Goal: Transaction & Acquisition: Obtain resource

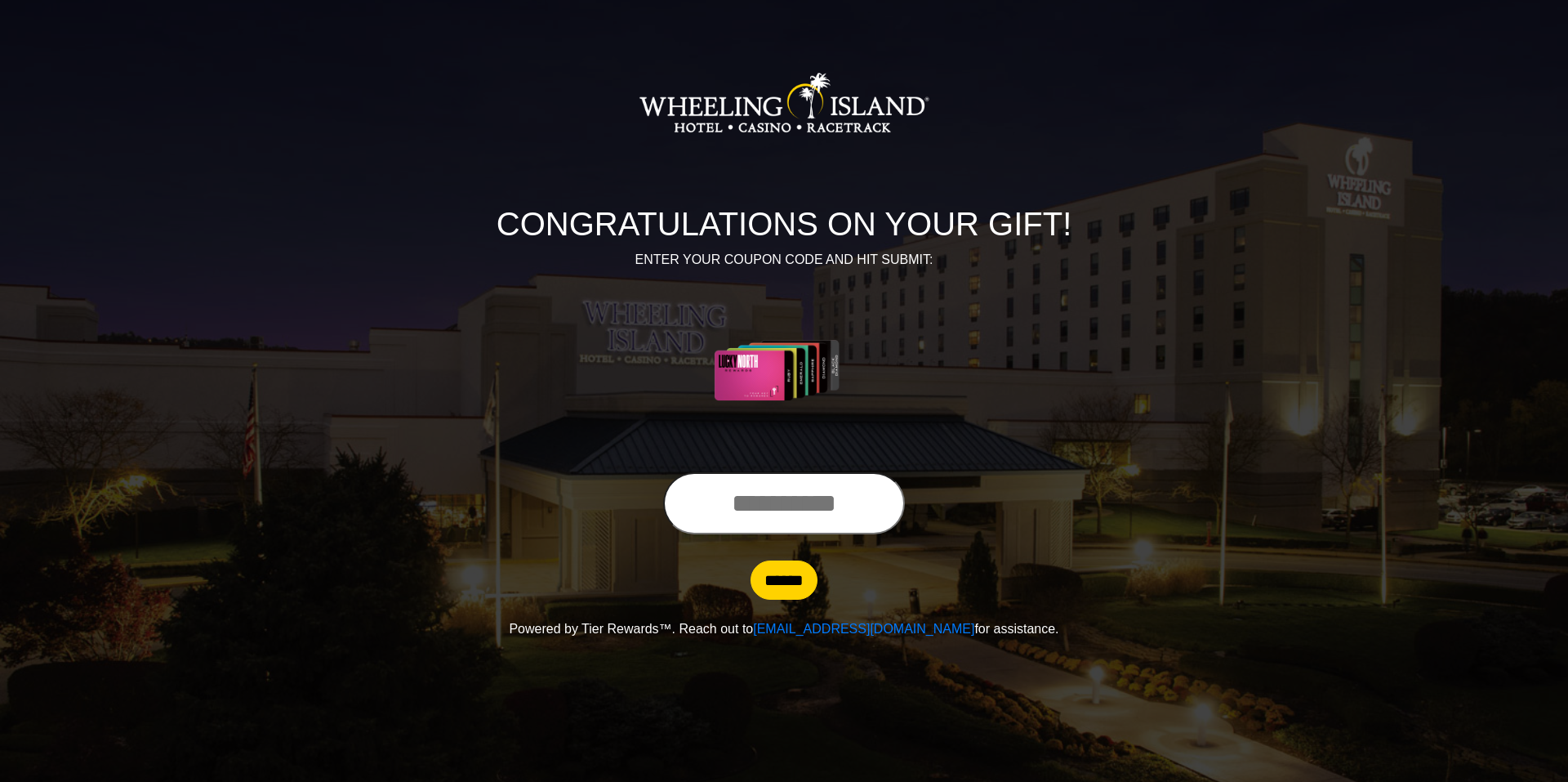
click at [742, 512] on input "text" at bounding box center [784, 503] width 242 height 62
type input "**********"
click at [751, 560] on input "******" at bounding box center [784, 580] width 67 height 39
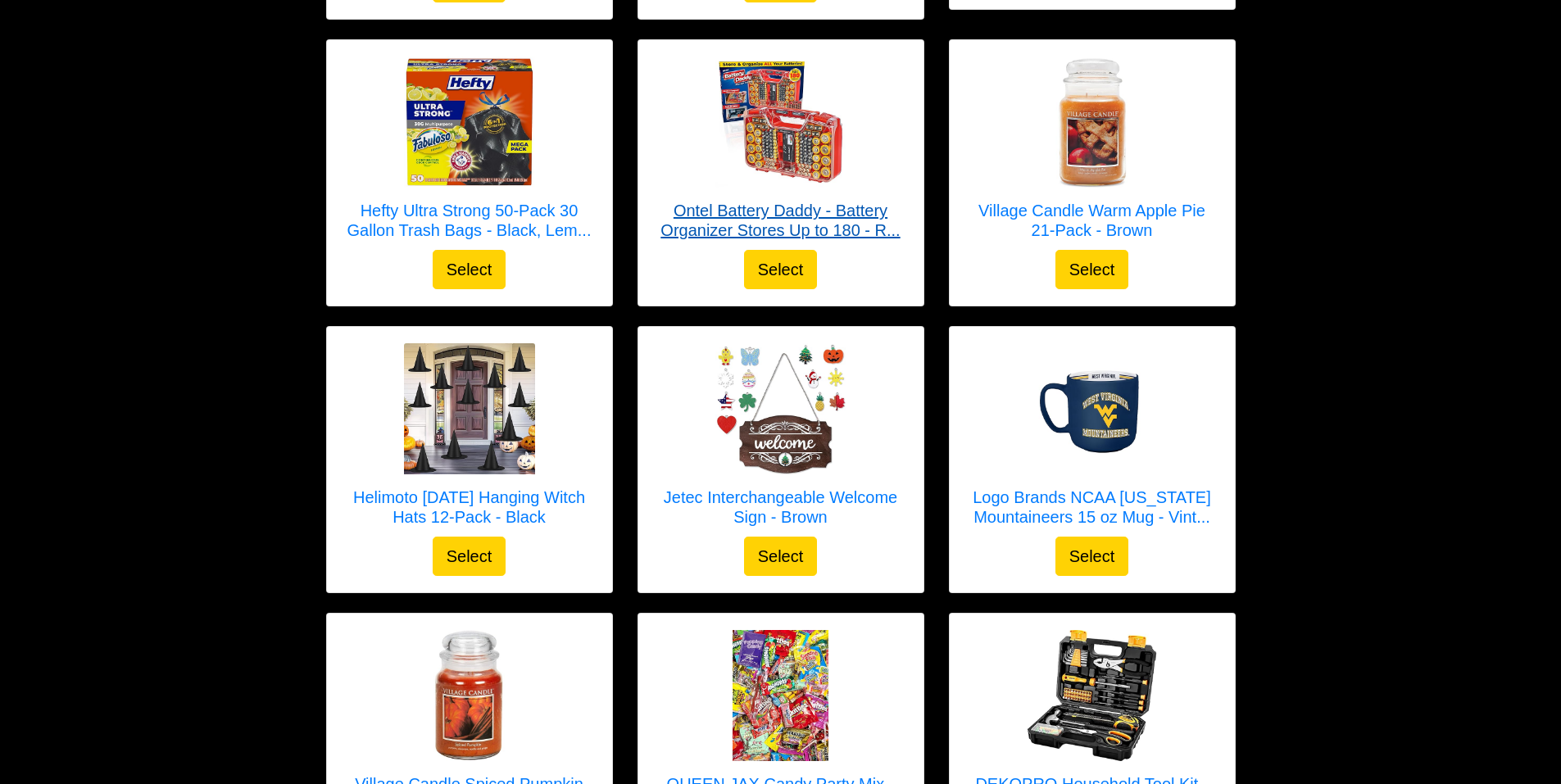
scroll to position [3112, 0]
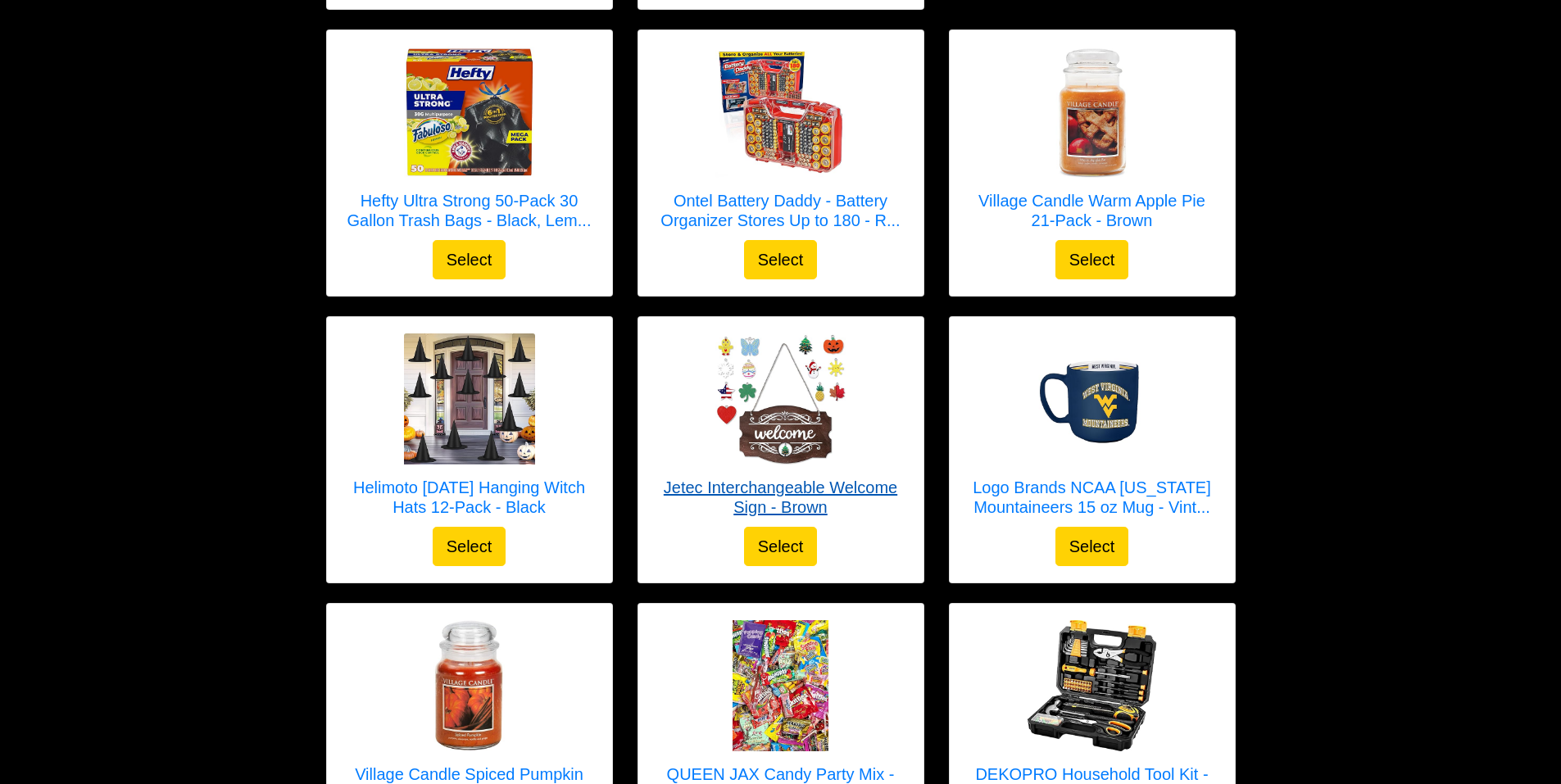
click at [790, 486] on h5 "Jetec Interchangeable Welcome Sign - Brown" at bounding box center [780, 497] width 253 height 39
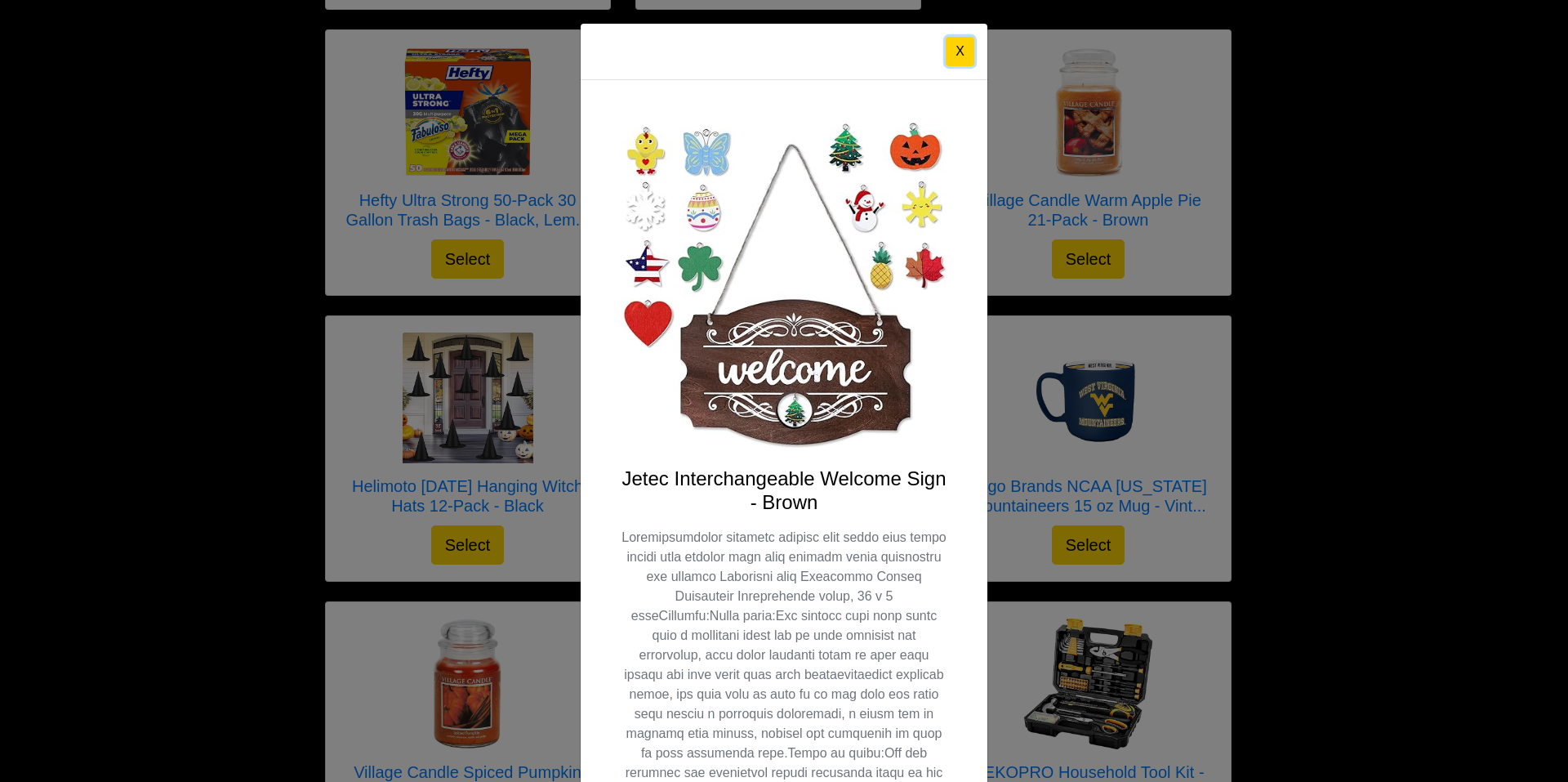
click at [949, 48] on button "X" at bounding box center [960, 51] width 29 height 29
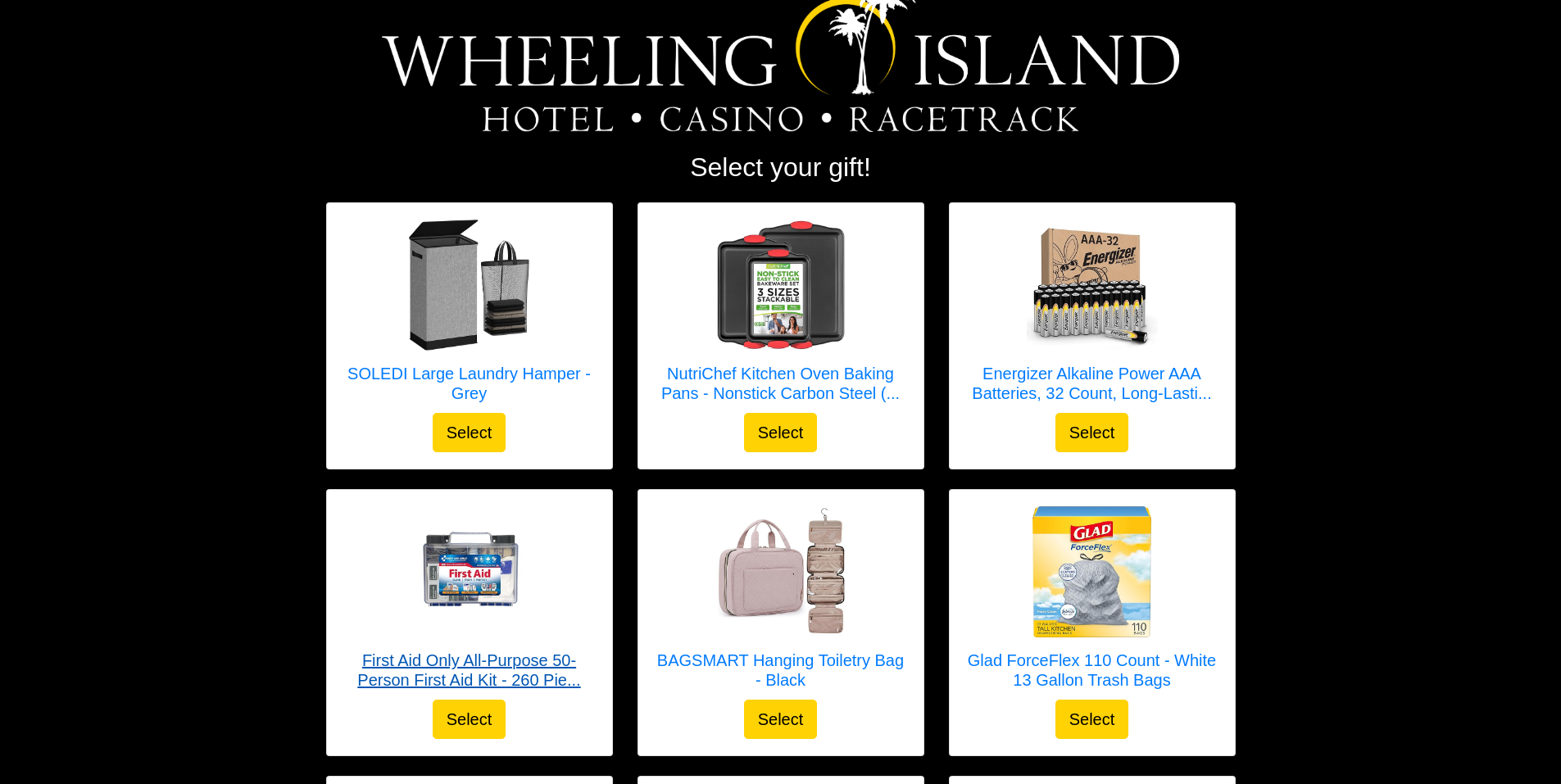
scroll to position [163, 0]
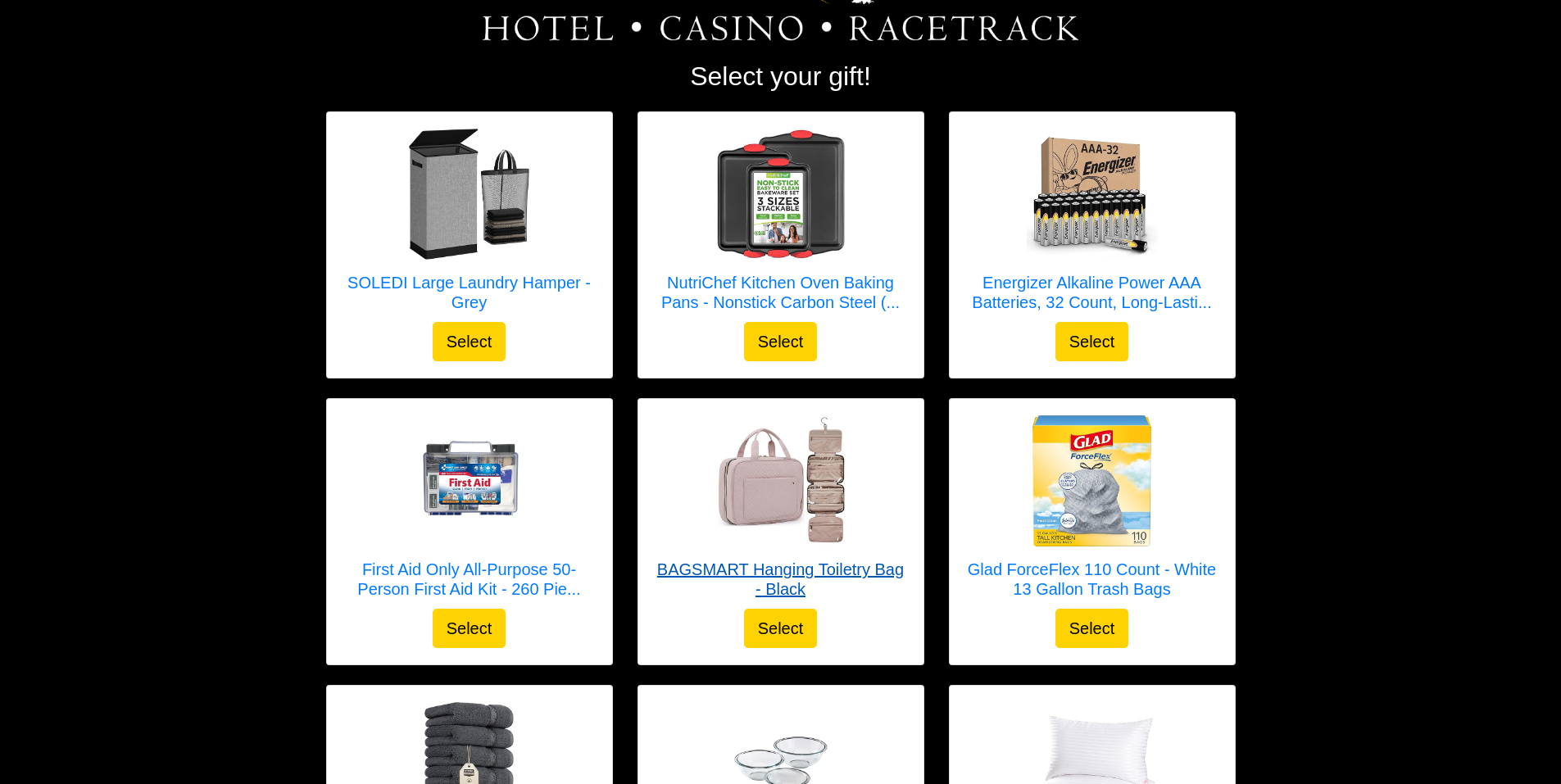
click at [781, 564] on h5 "BAGSMART Hanging Toiletry Bag - Black" at bounding box center [780, 579] width 253 height 39
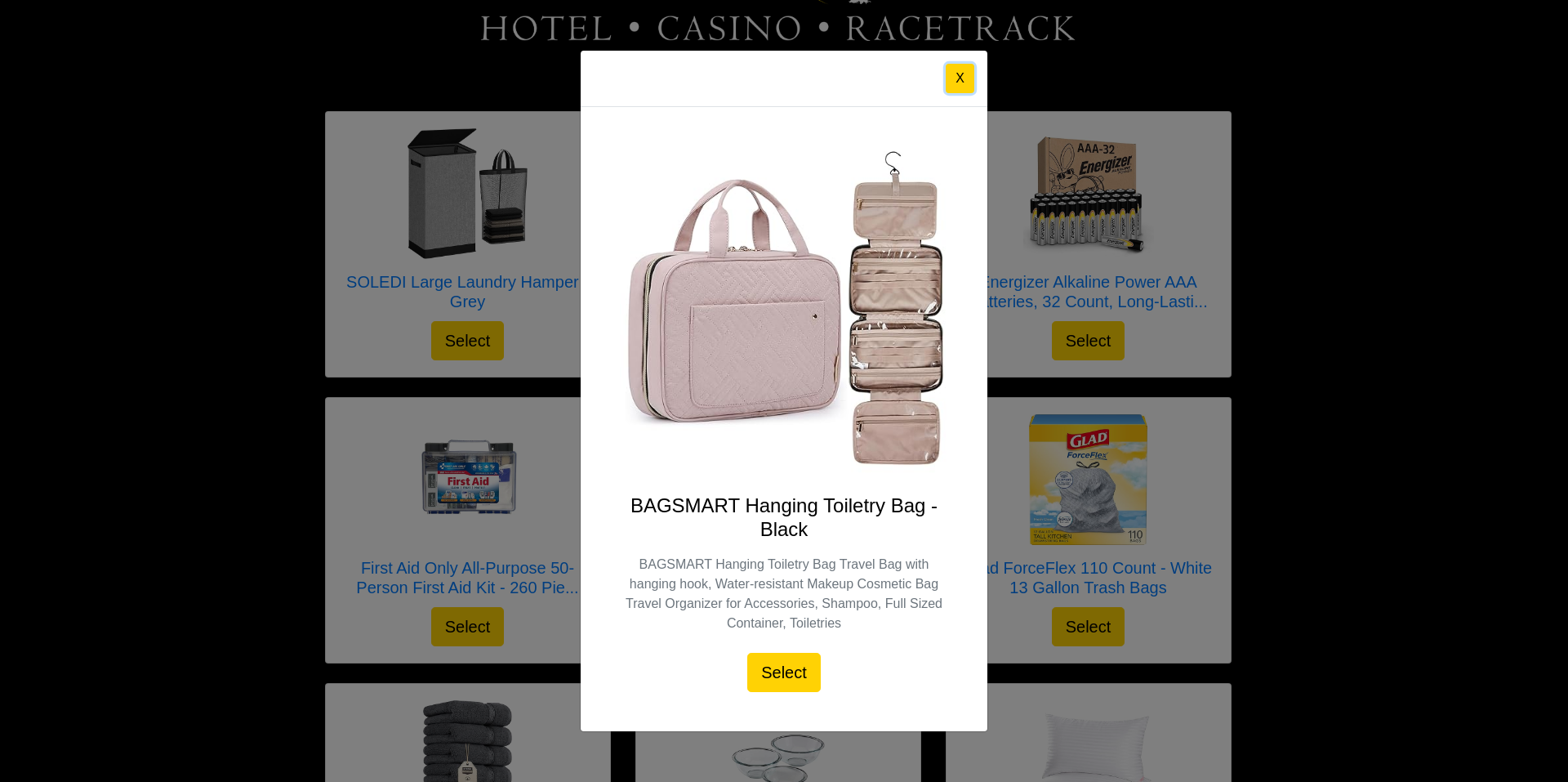
click at [959, 72] on button "X" at bounding box center [960, 78] width 29 height 29
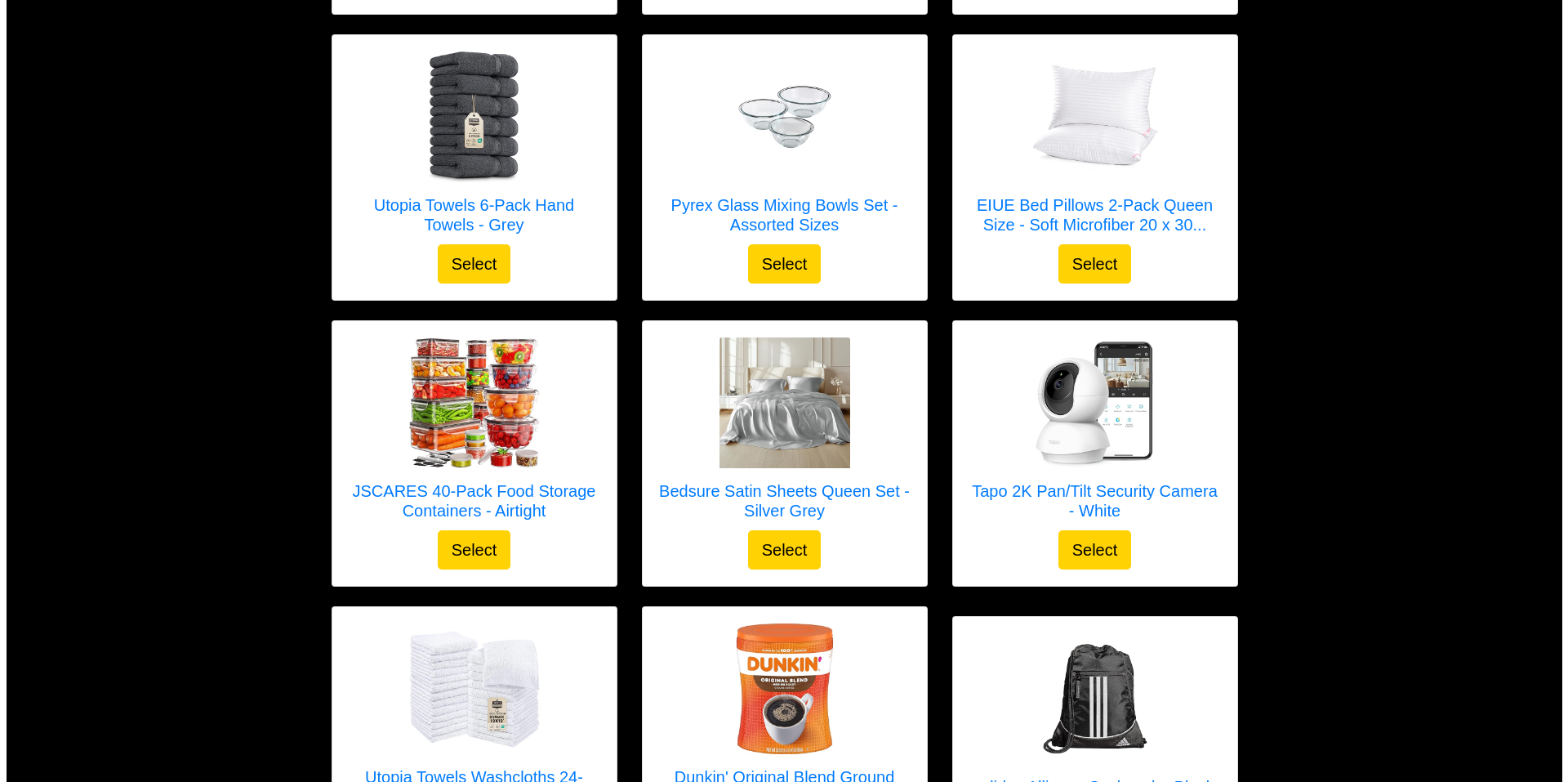
scroll to position [817, 0]
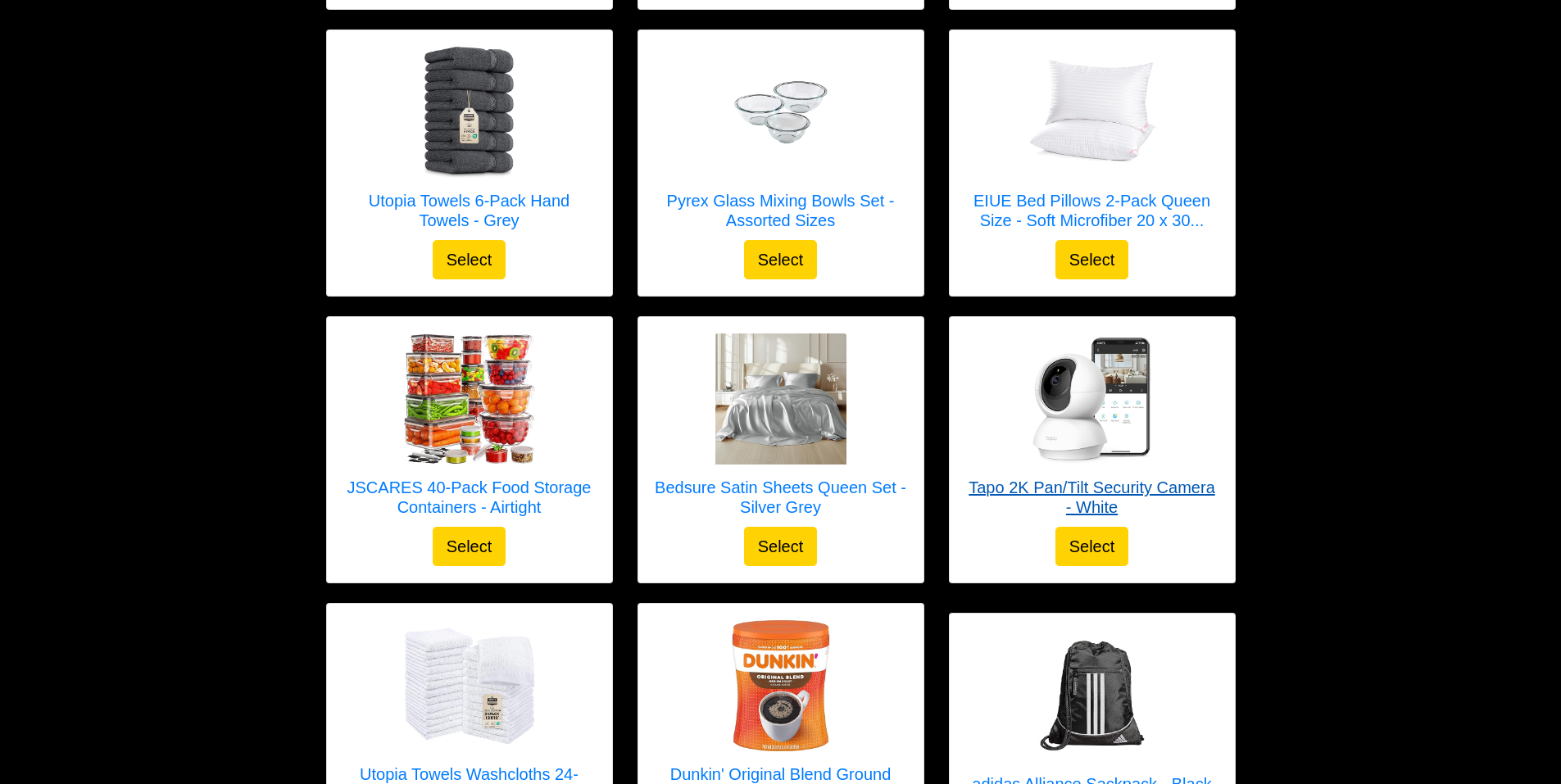
click at [1087, 491] on h5 "Tapo 2K Pan/Tilt Security Camera - White" at bounding box center [1091, 497] width 253 height 39
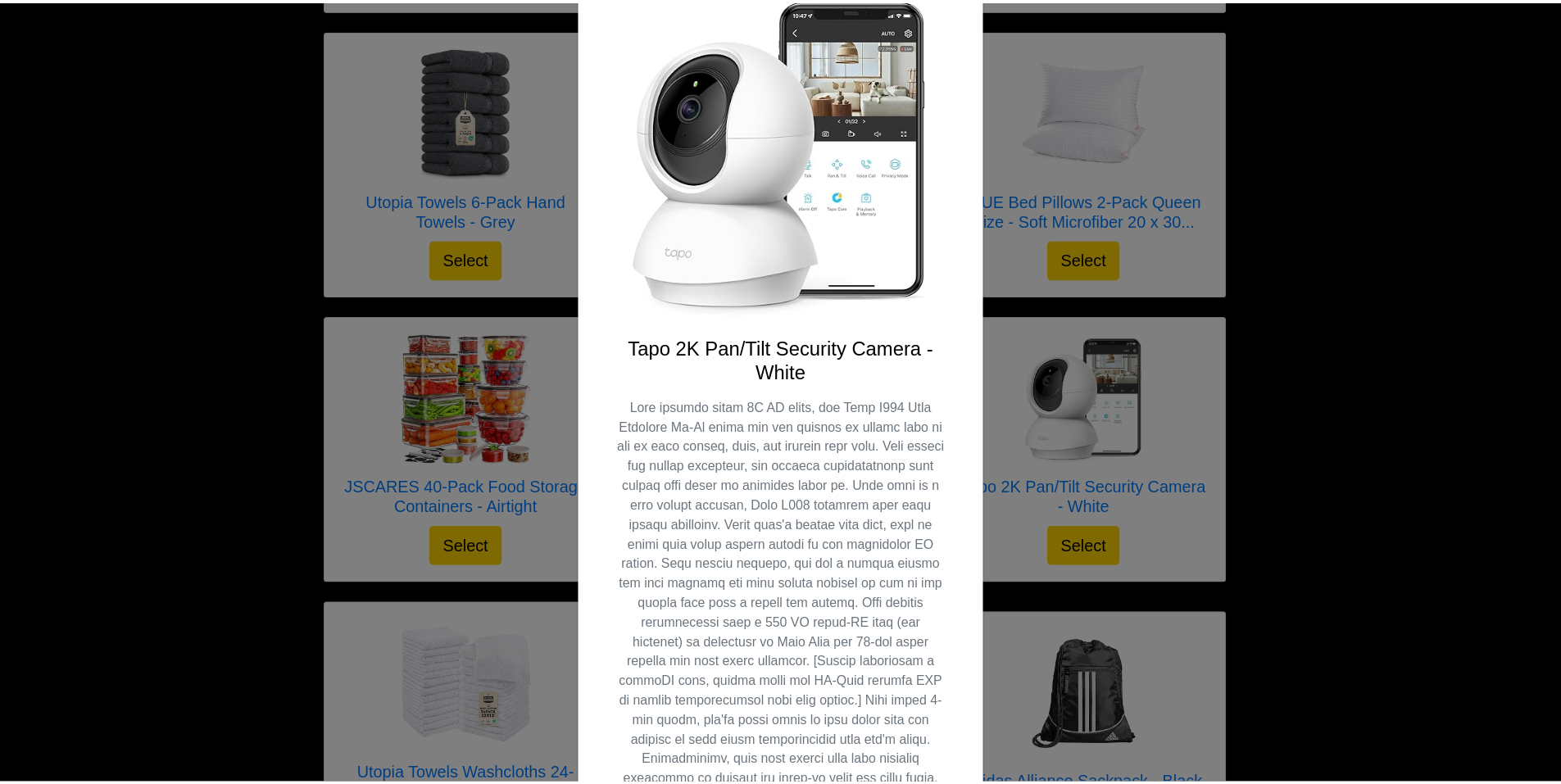
scroll to position [0, 0]
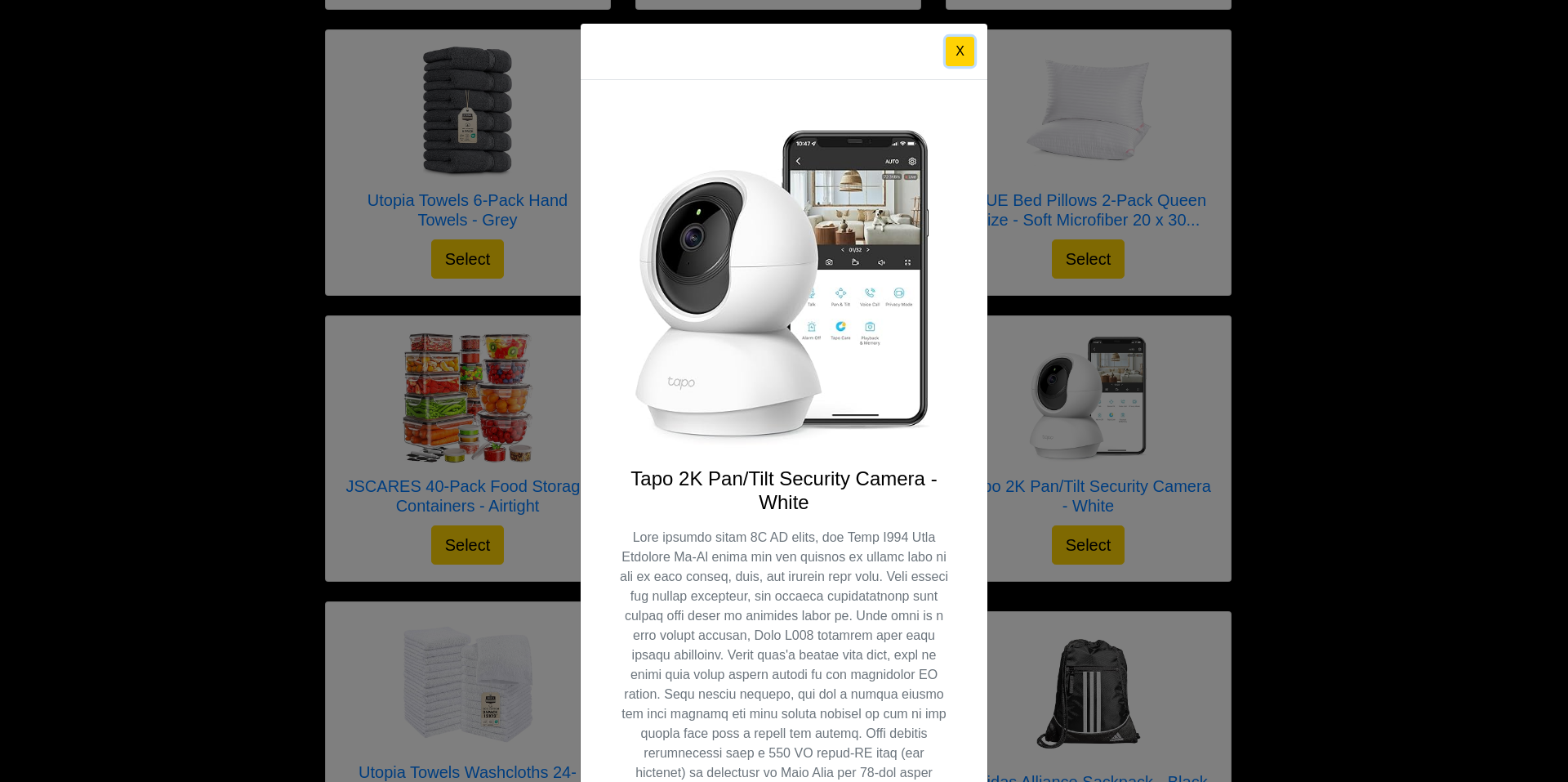
click at [945, 52] on button "X" at bounding box center [960, 51] width 29 height 29
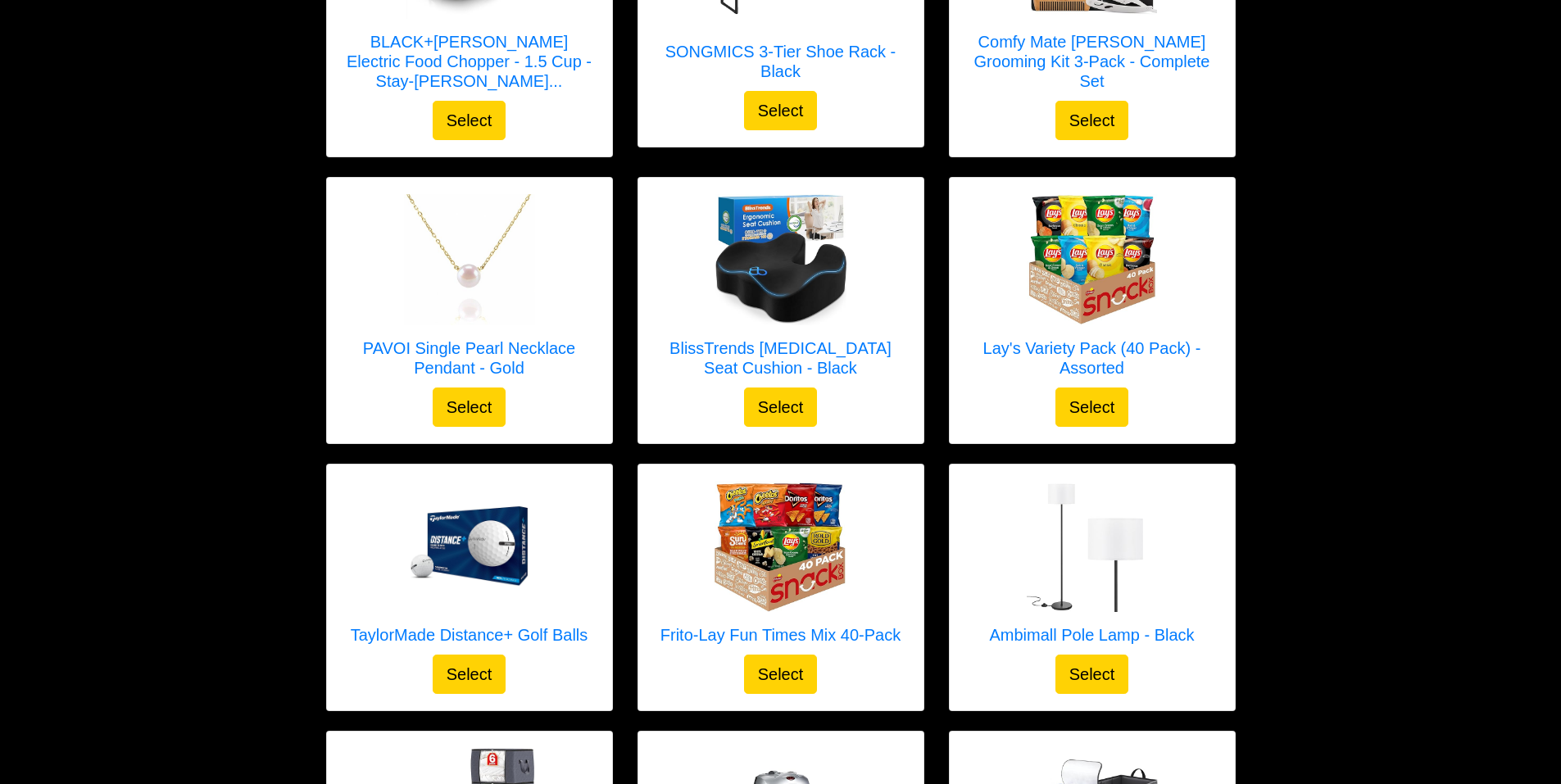
scroll to position [1883, 0]
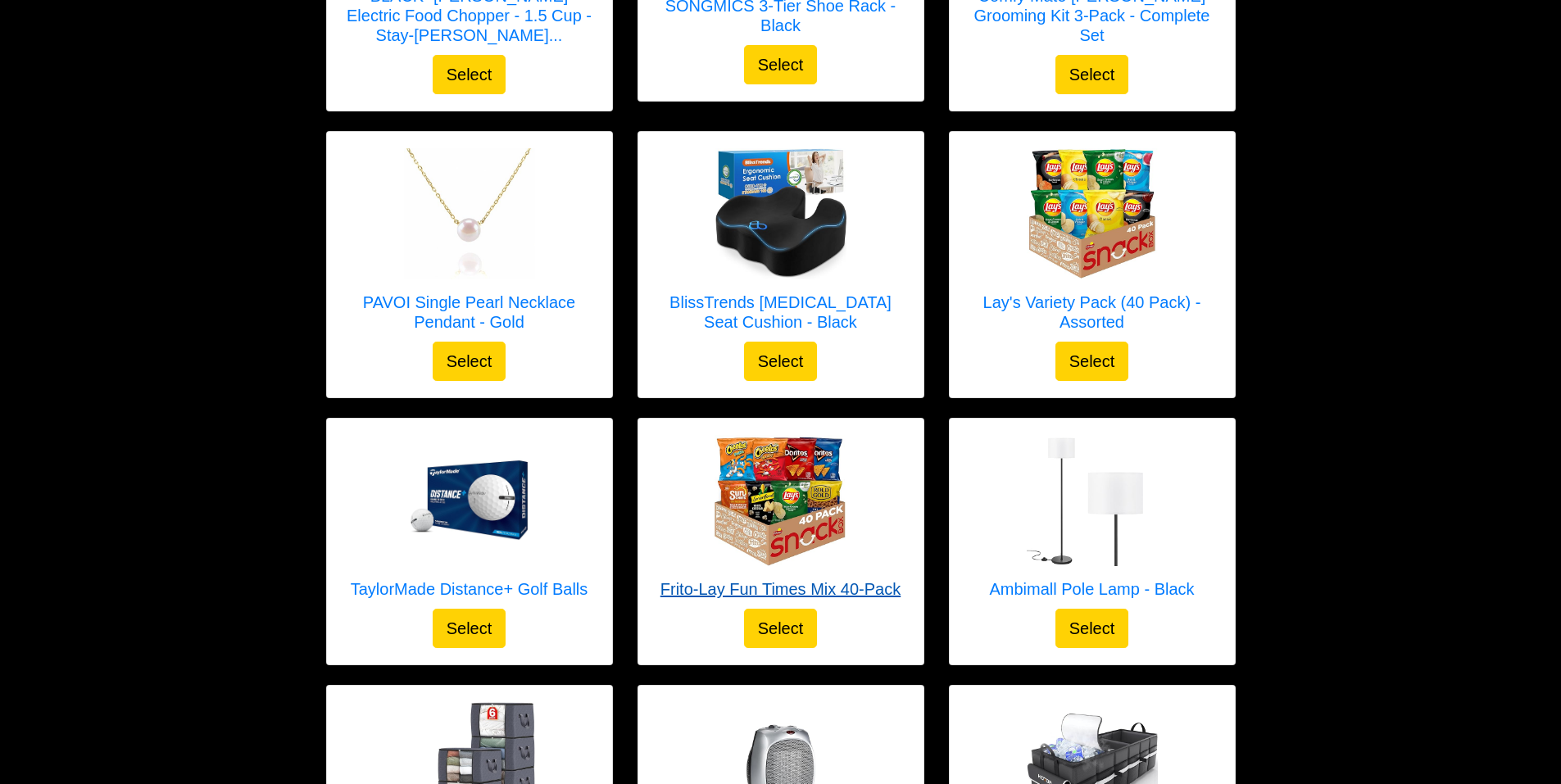
click at [766, 497] on img at bounding box center [780, 500] width 131 height 131
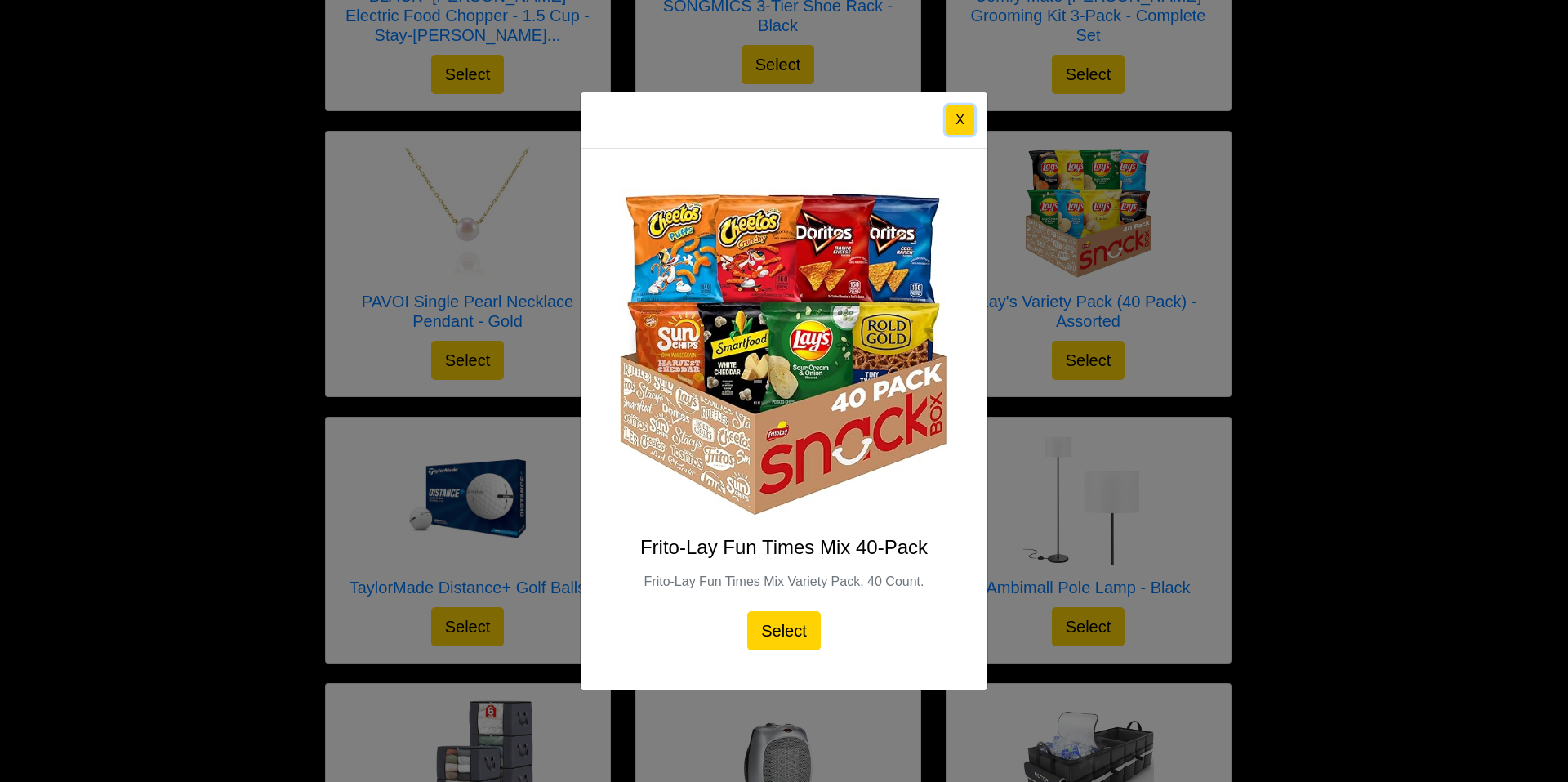
click at [968, 115] on button "X" at bounding box center [960, 120] width 29 height 29
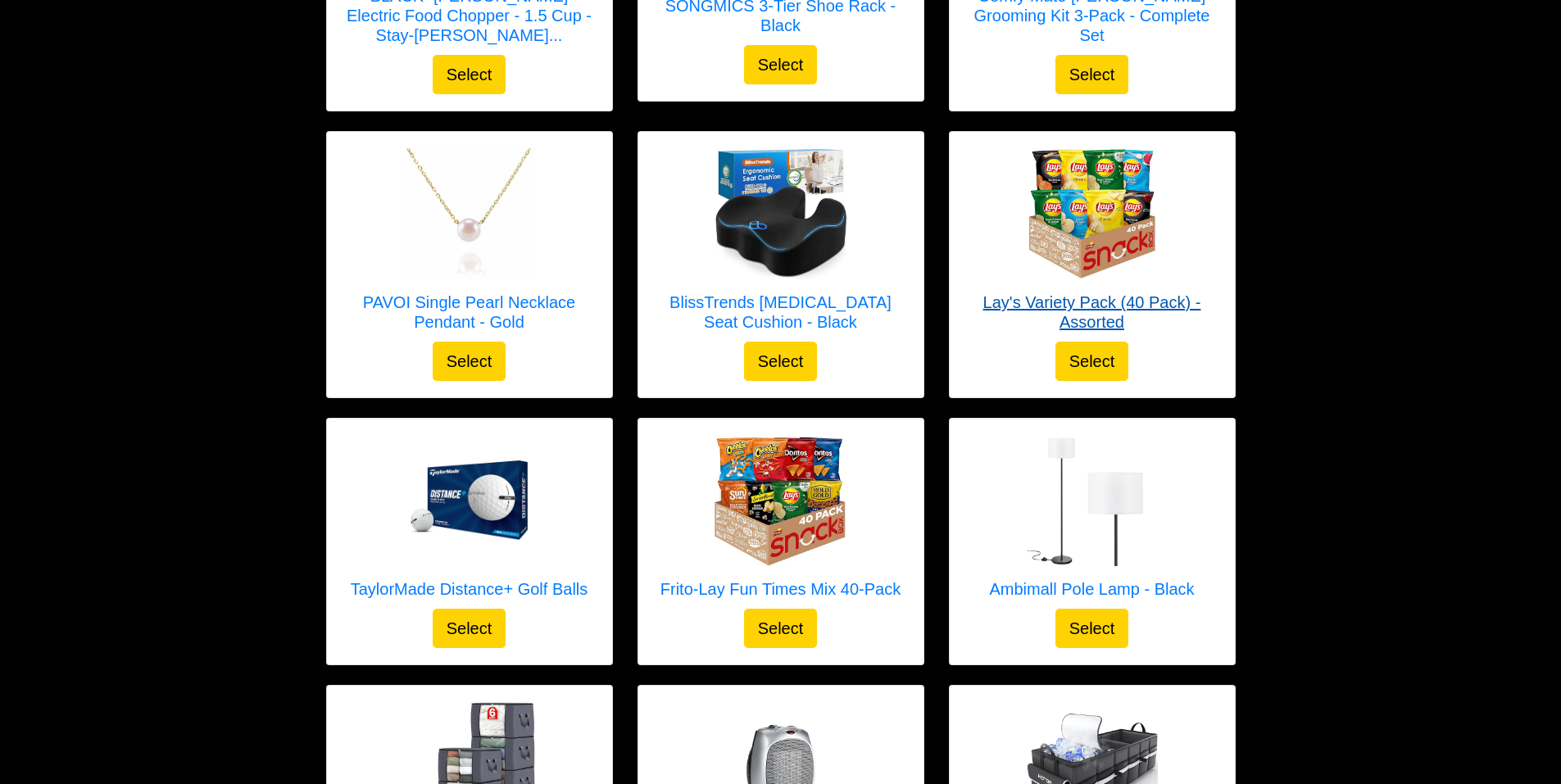
click at [1068, 222] on img at bounding box center [1092, 214] width 131 height 131
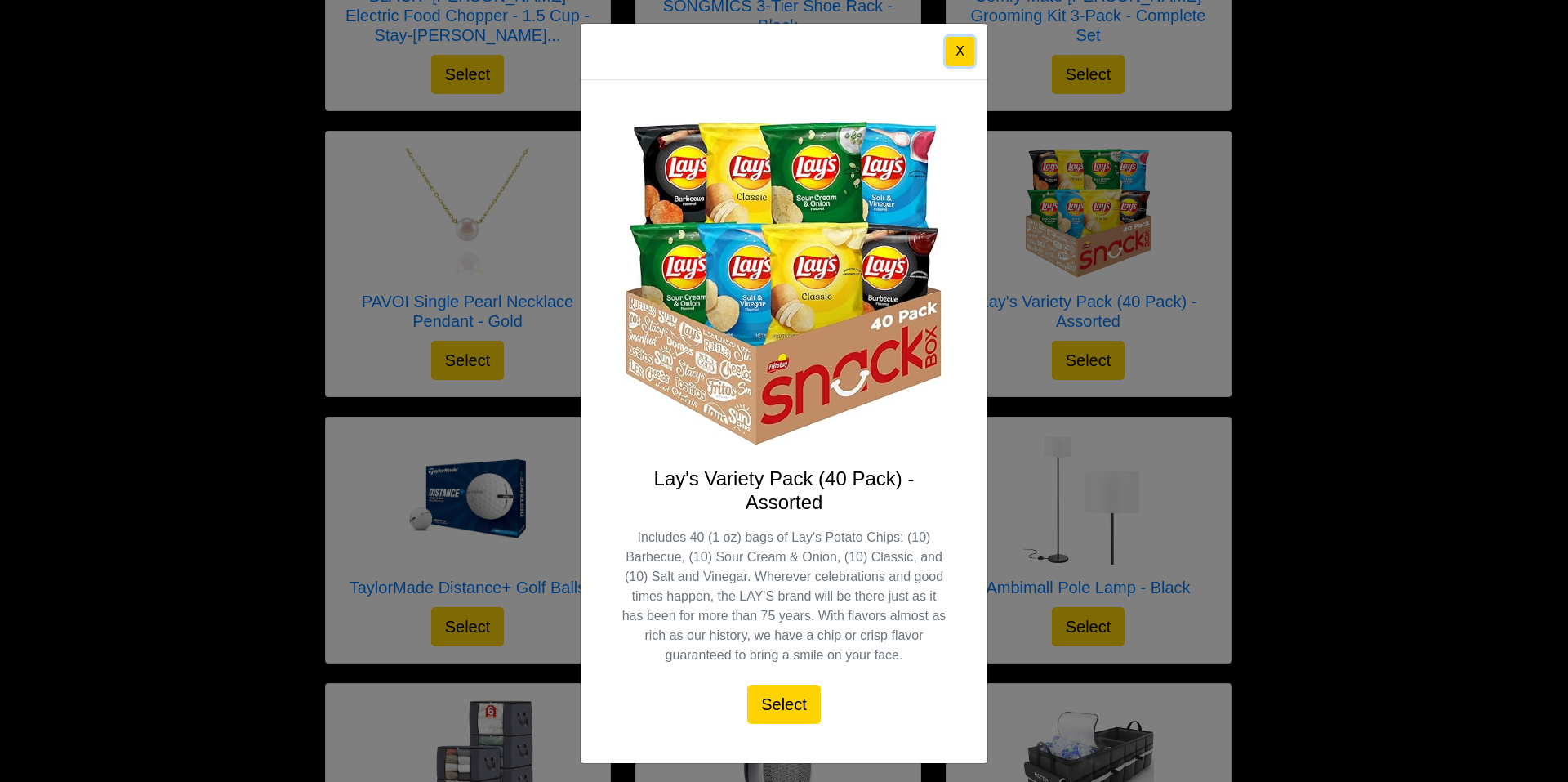
click at [960, 54] on button "X" at bounding box center [960, 51] width 29 height 29
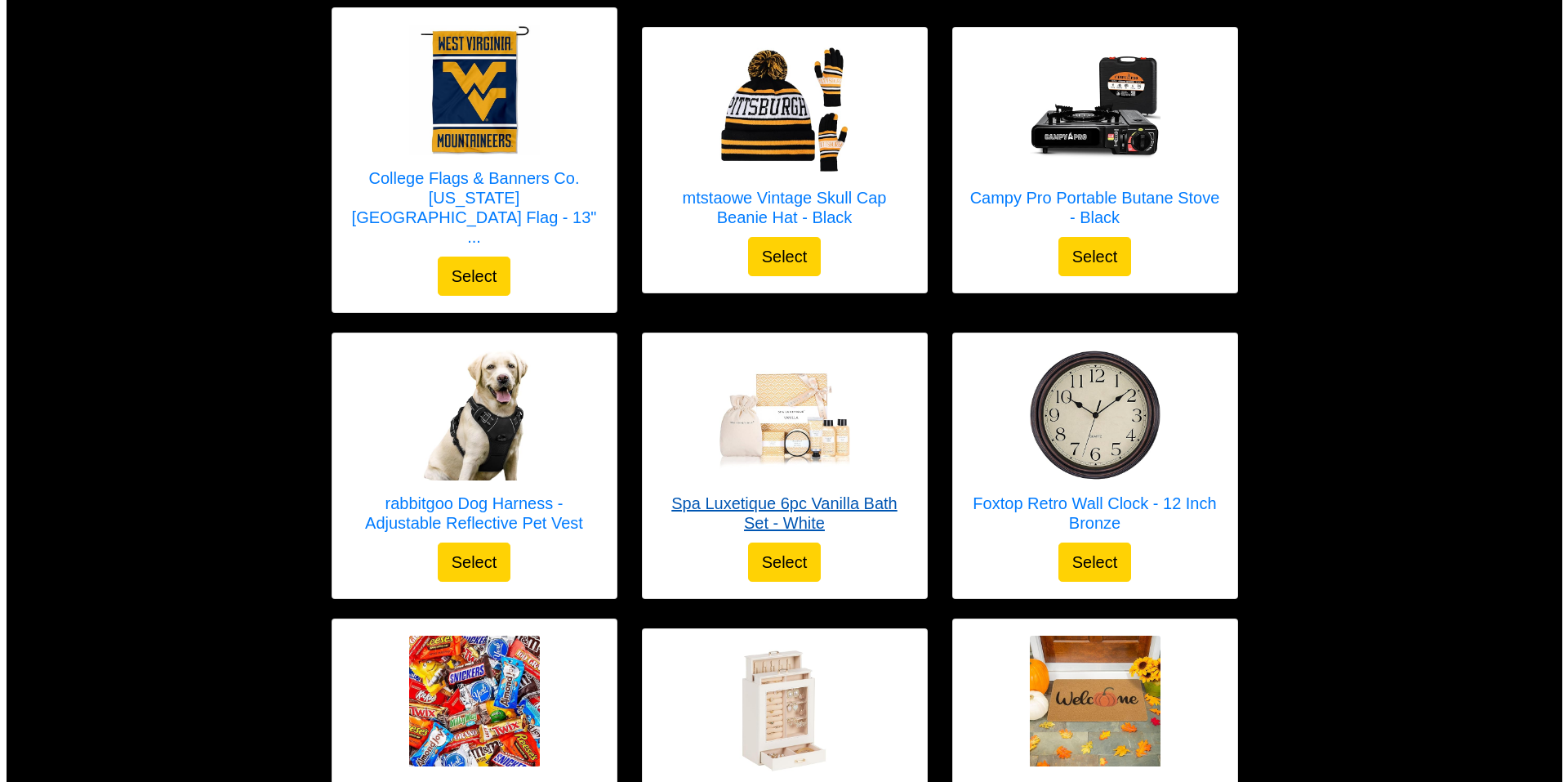
scroll to position [4901, 0]
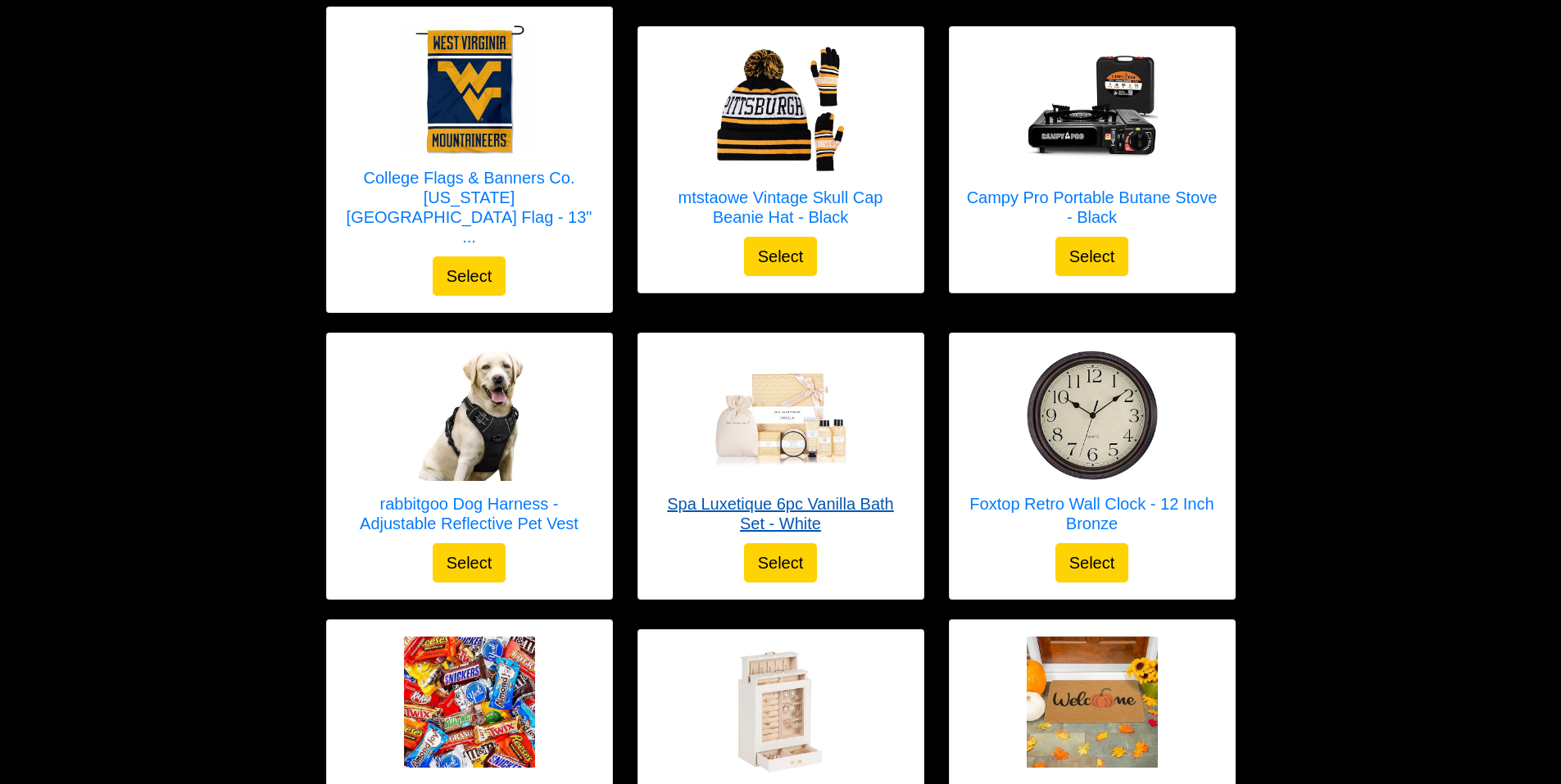
click at [796, 494] on h5 "Spa Luxetique 6pc Vanilla Bath Set - White" at bounding box center [780, 514] width 253 height 39
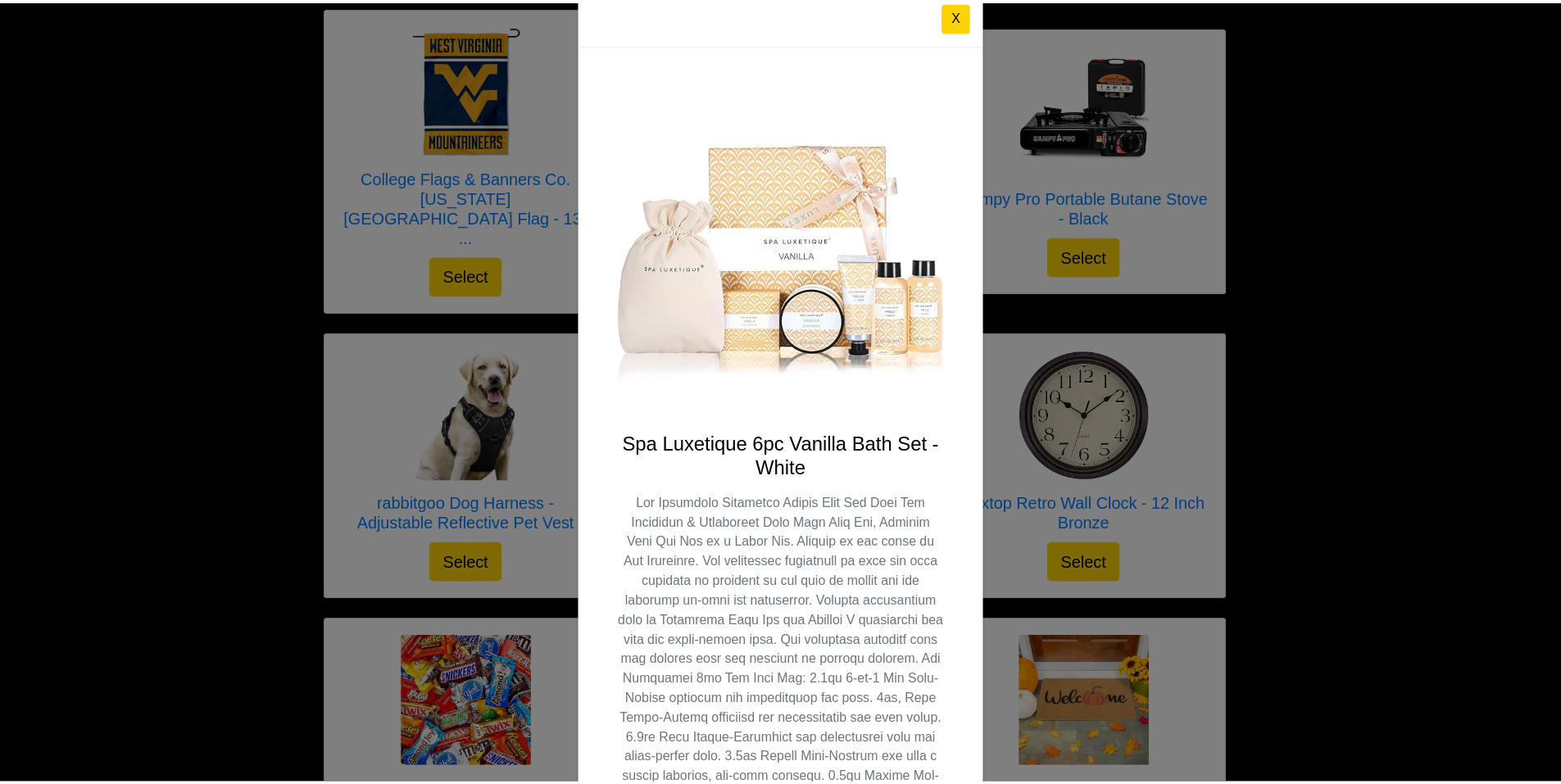
scroll to position [0, 0]
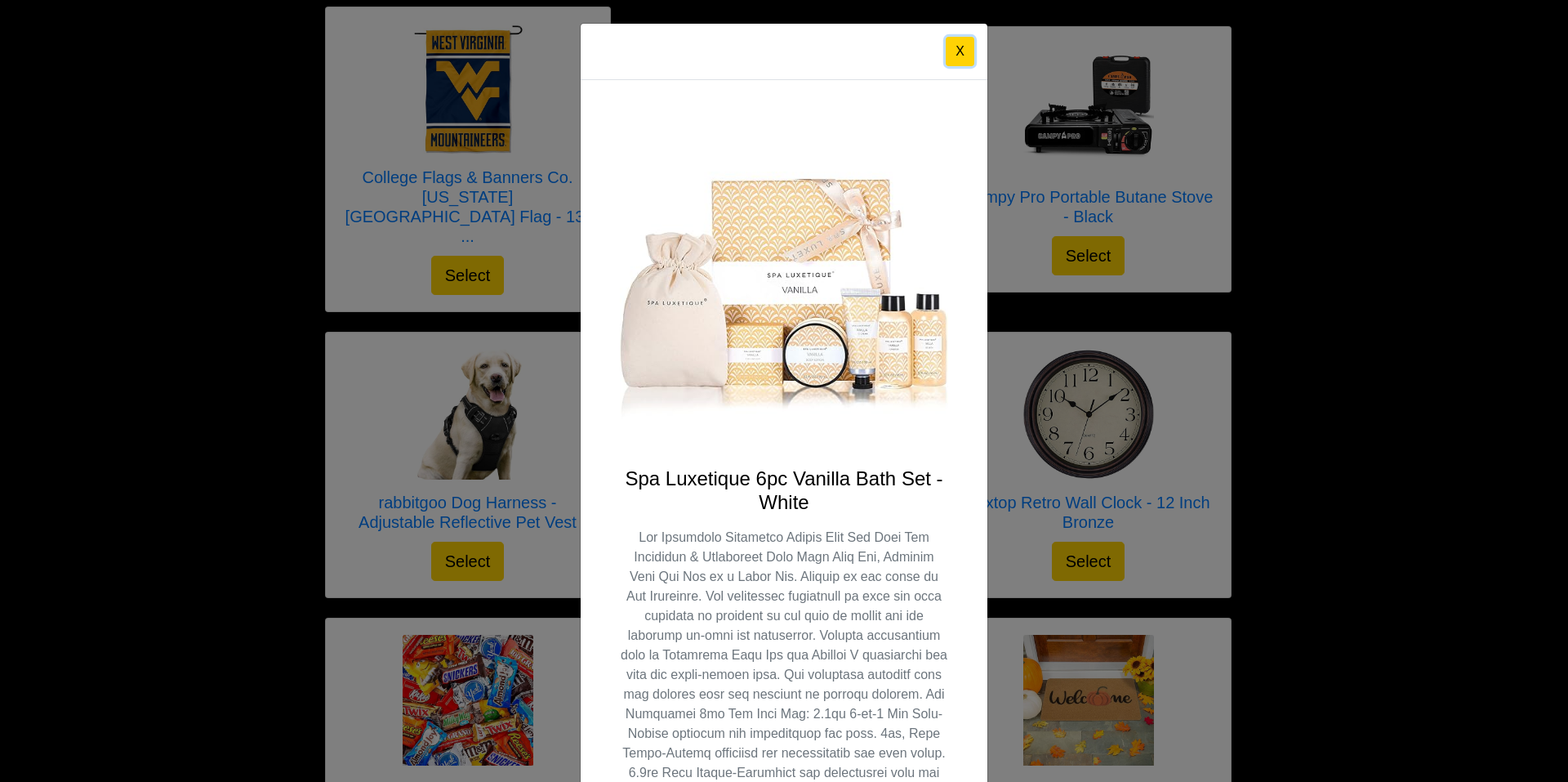
click at [948, 52] on button "X" at bounding box center [960, 51] width 29 height 29
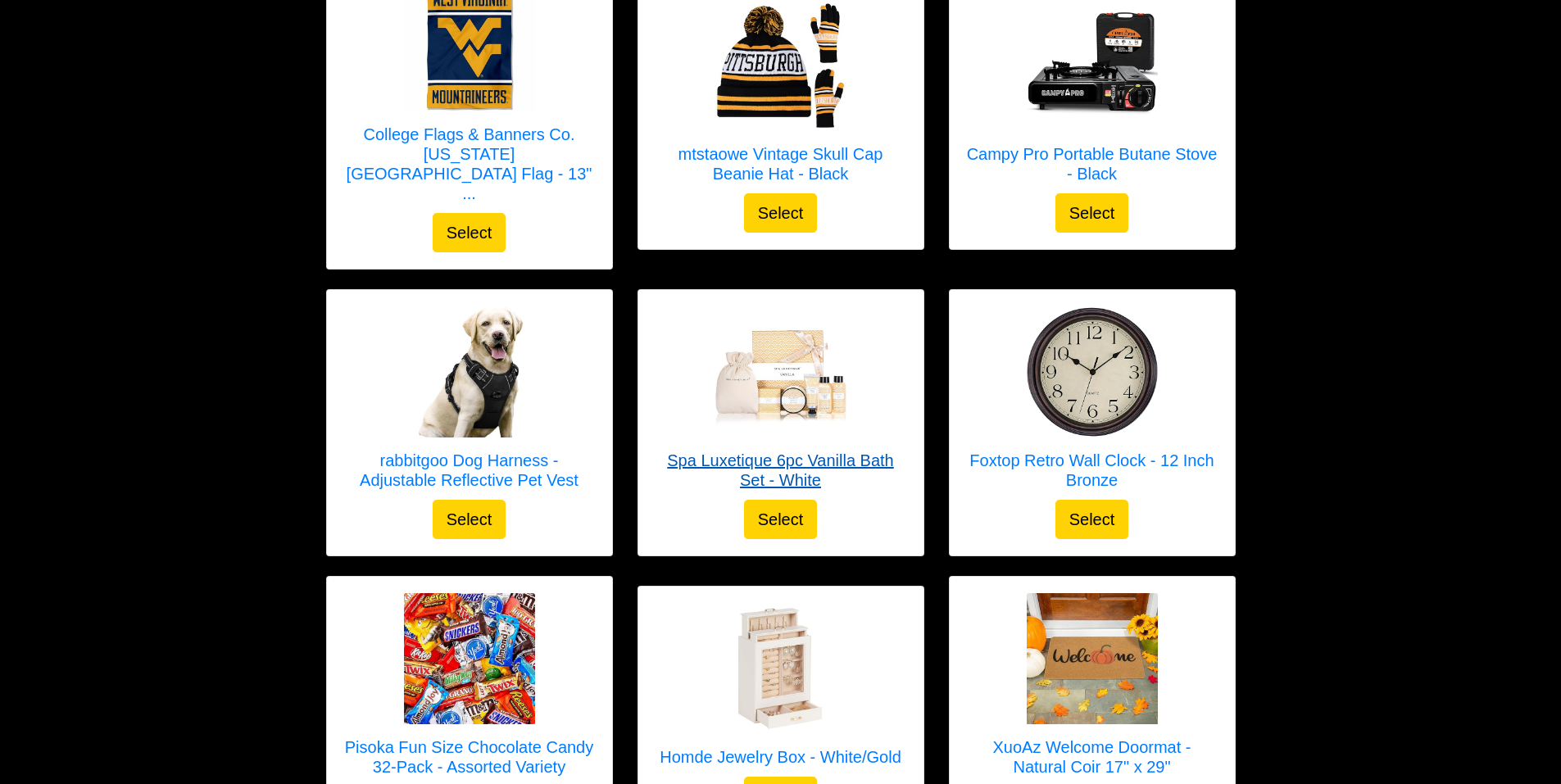
scroll to position [5078, 0]
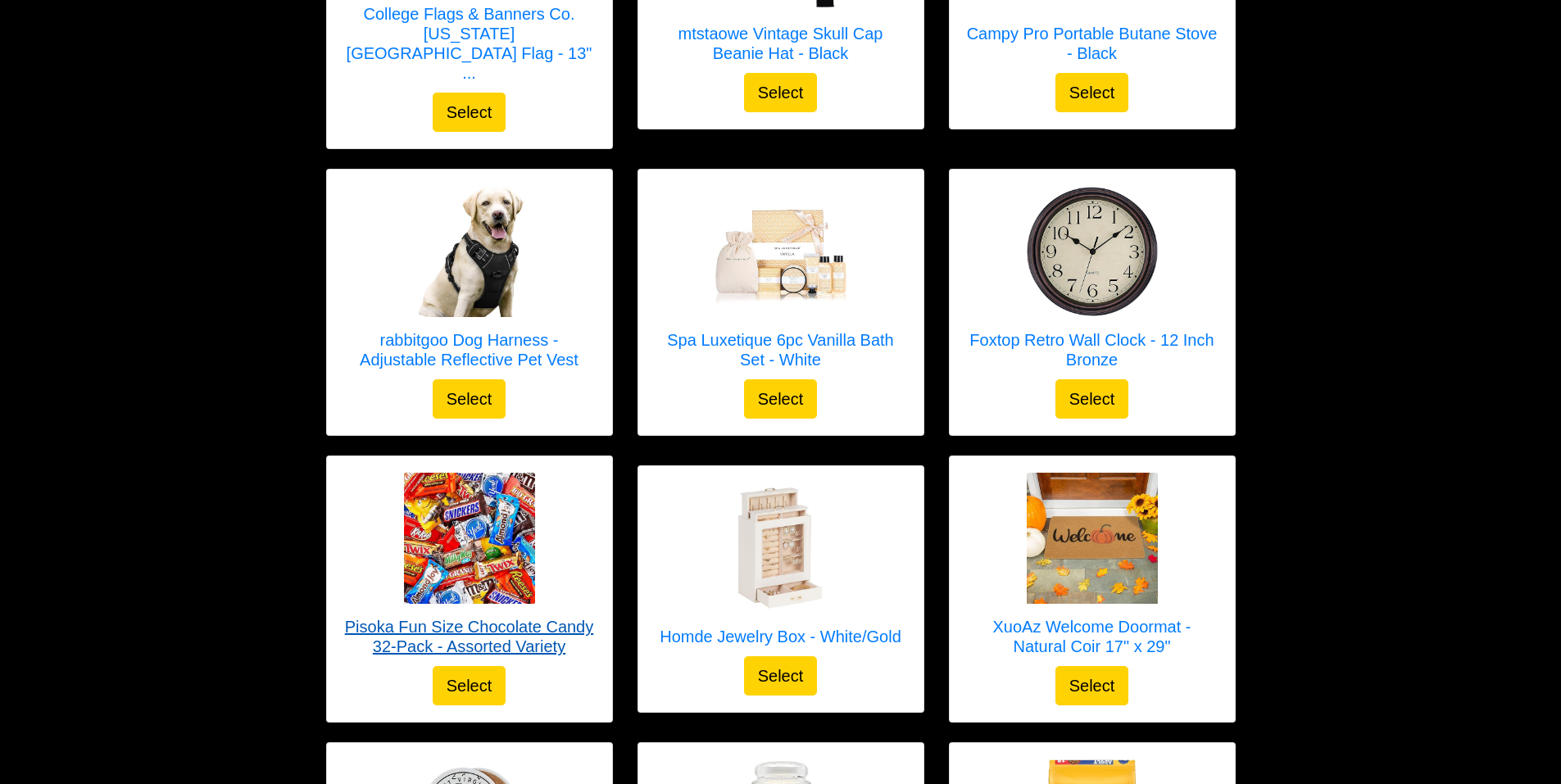
click at [497, 617] on h5 "Pisoka Fun Size Chocolate Candy 32-Pack - Assorted Variety" at bounding box center [469, 637] width 253 height 39
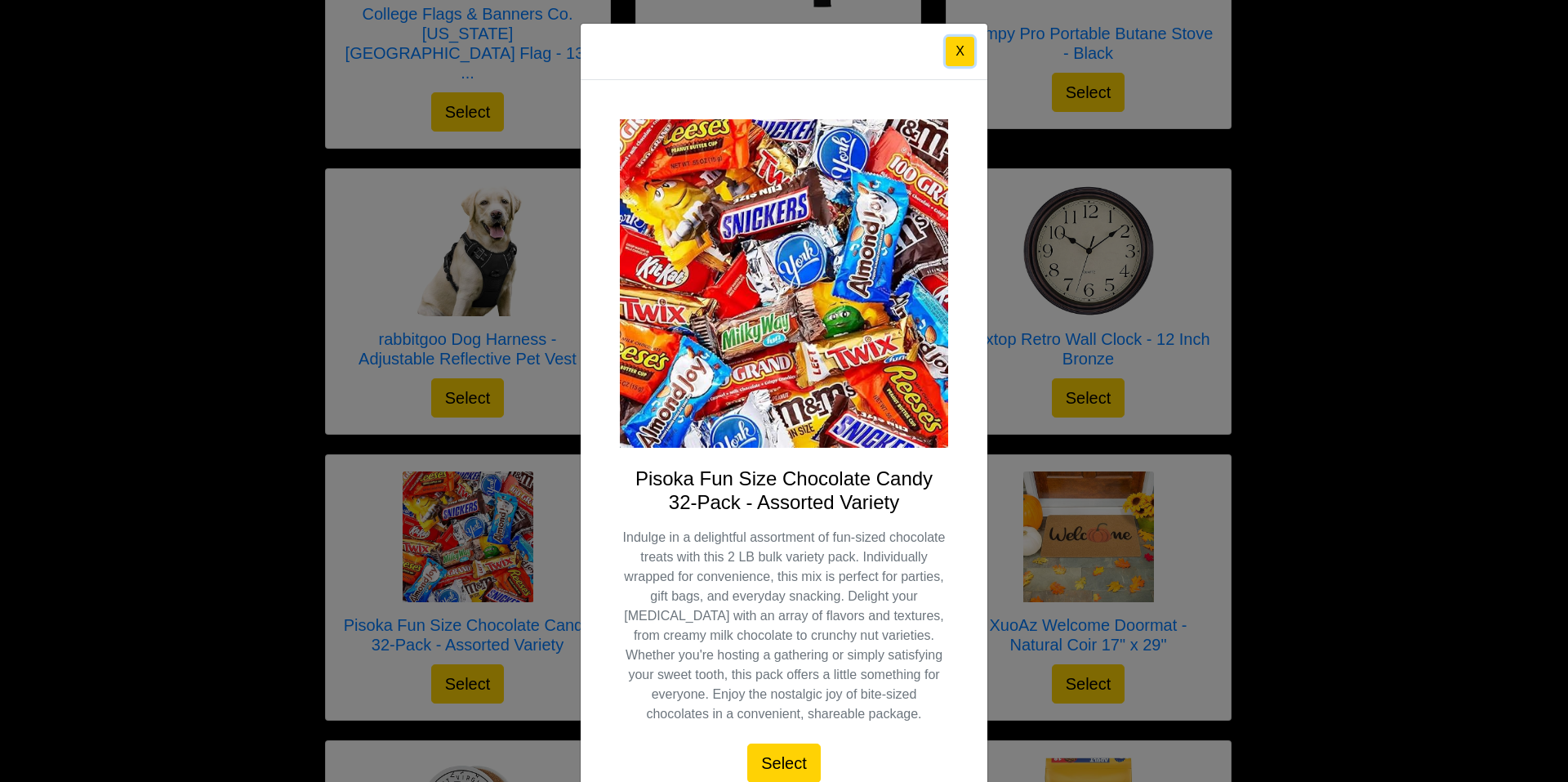
click at [957, 45] on button "X" at bounding box center [960, 51] width 29 height 29
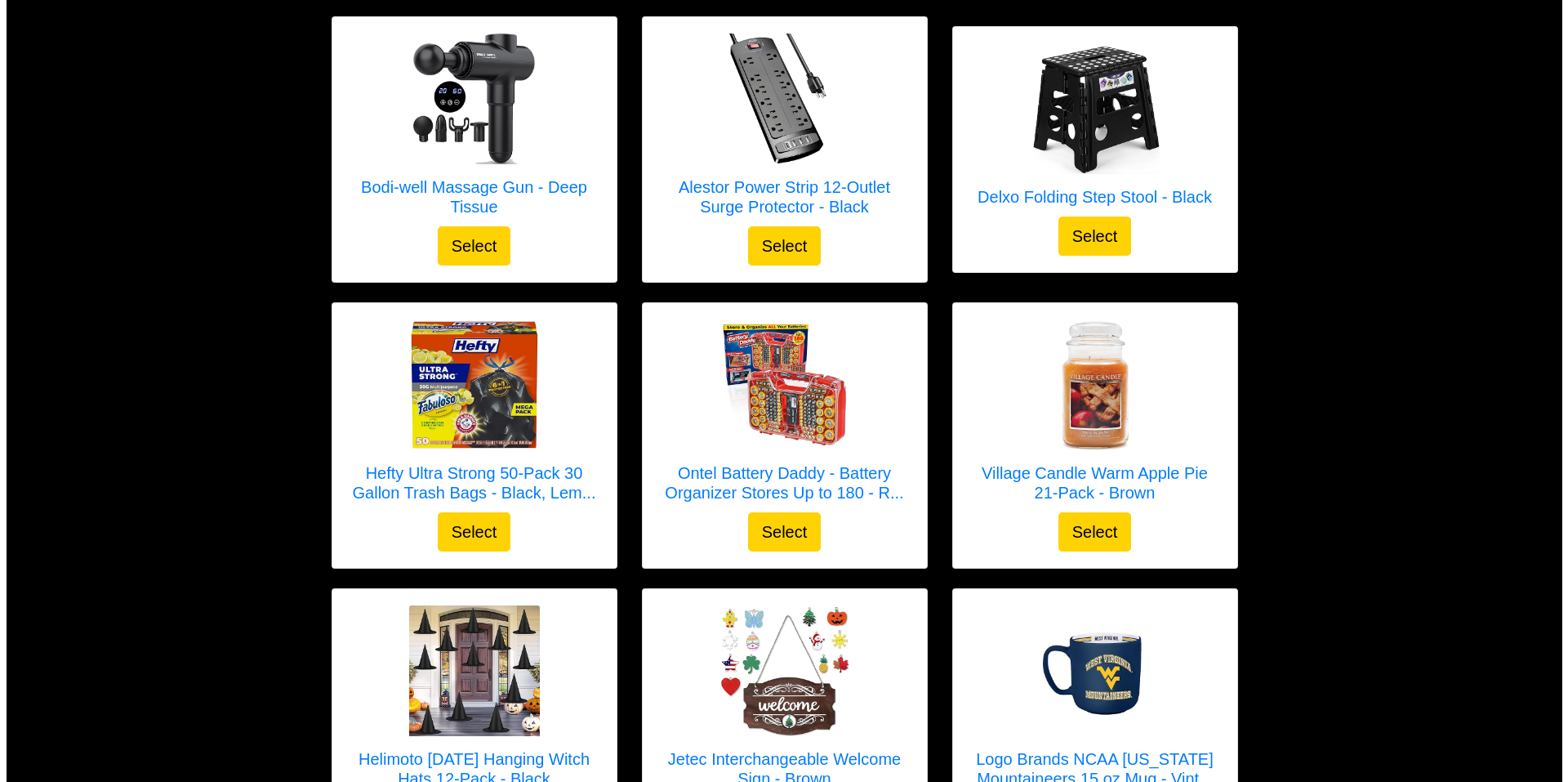
scroll to position [2859, 0]
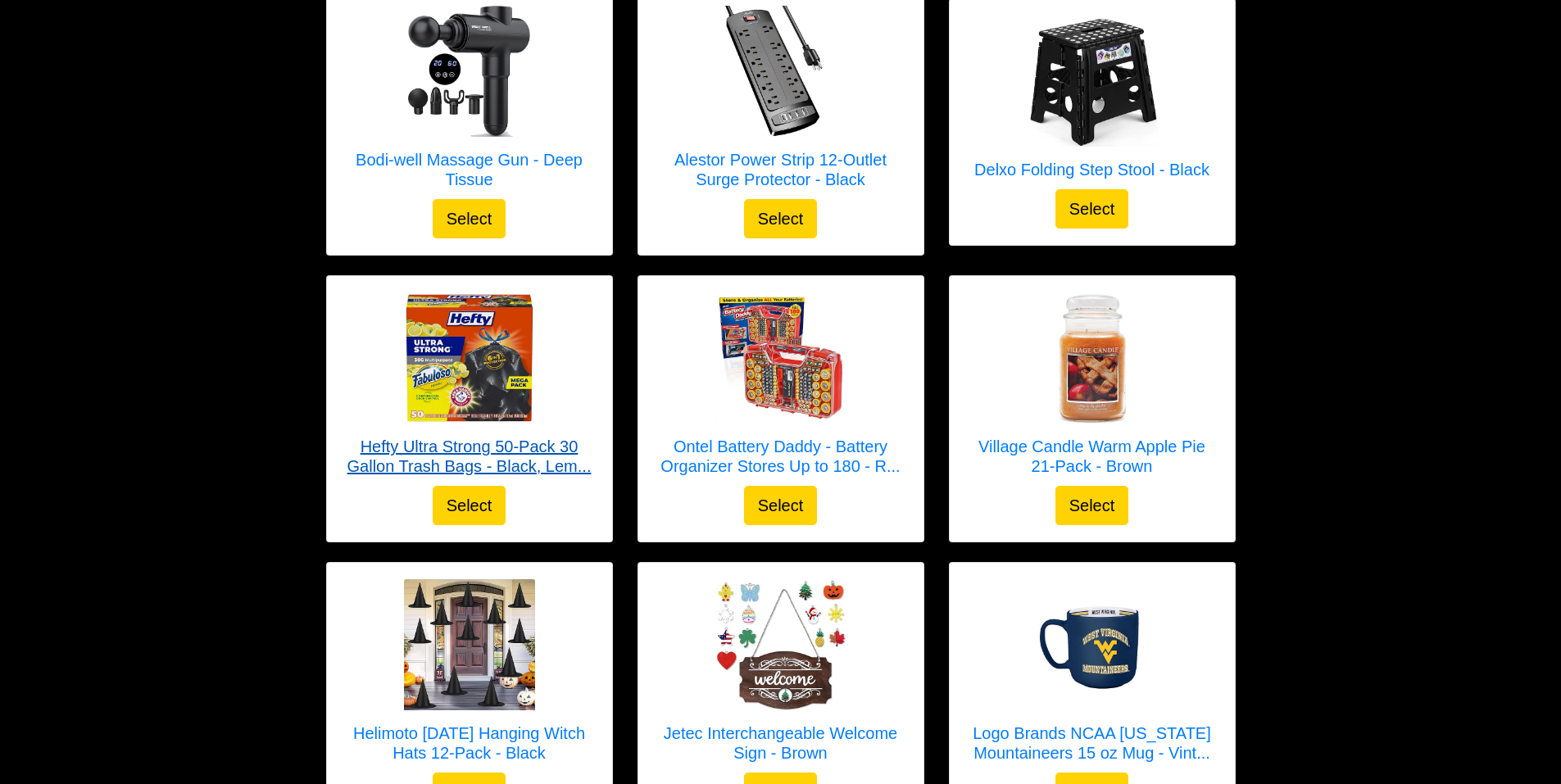
click at [470, 353] on img at bounding box center [470, 358] width 131 height 131
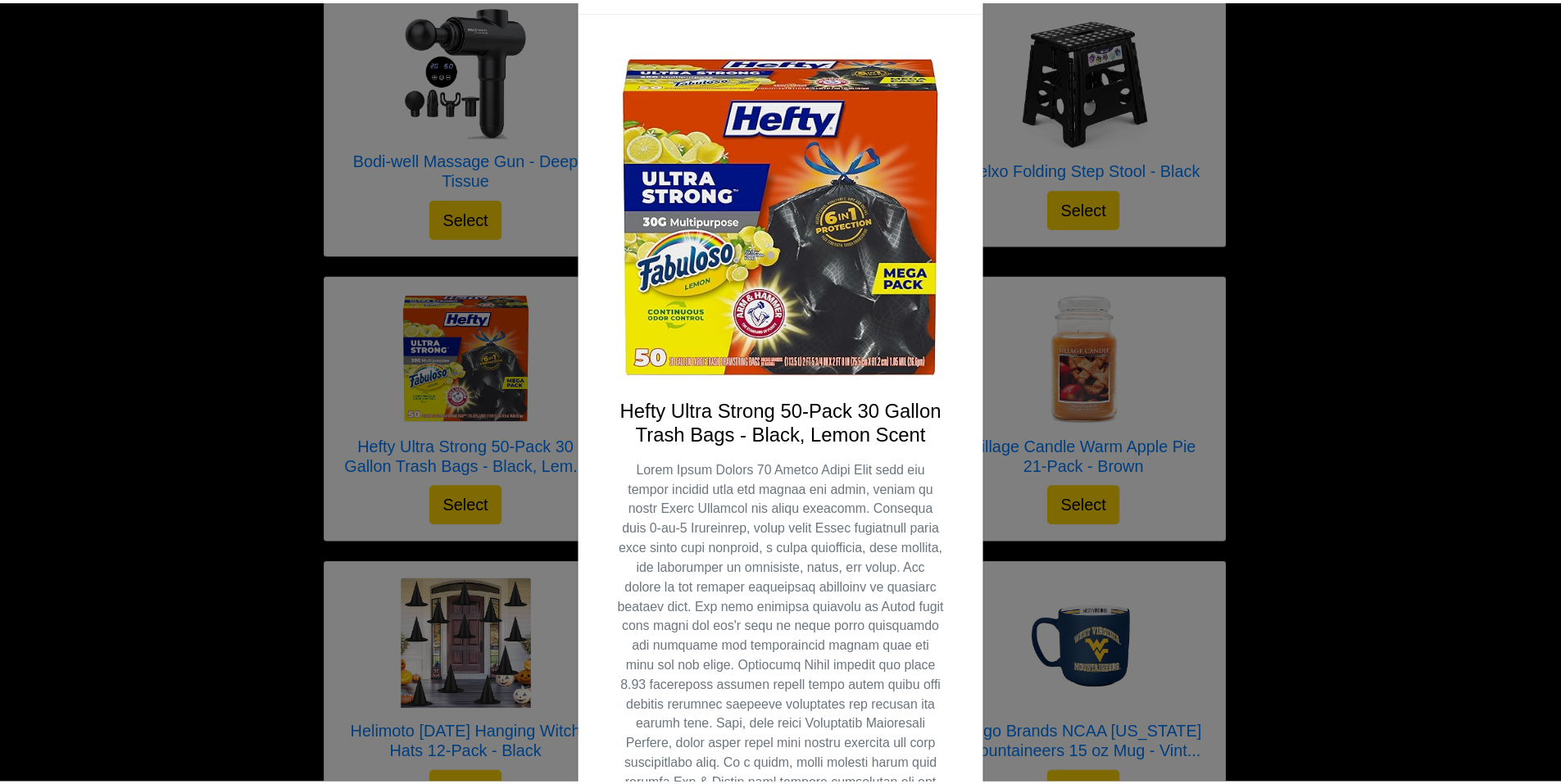
scroll to position [0, 0]
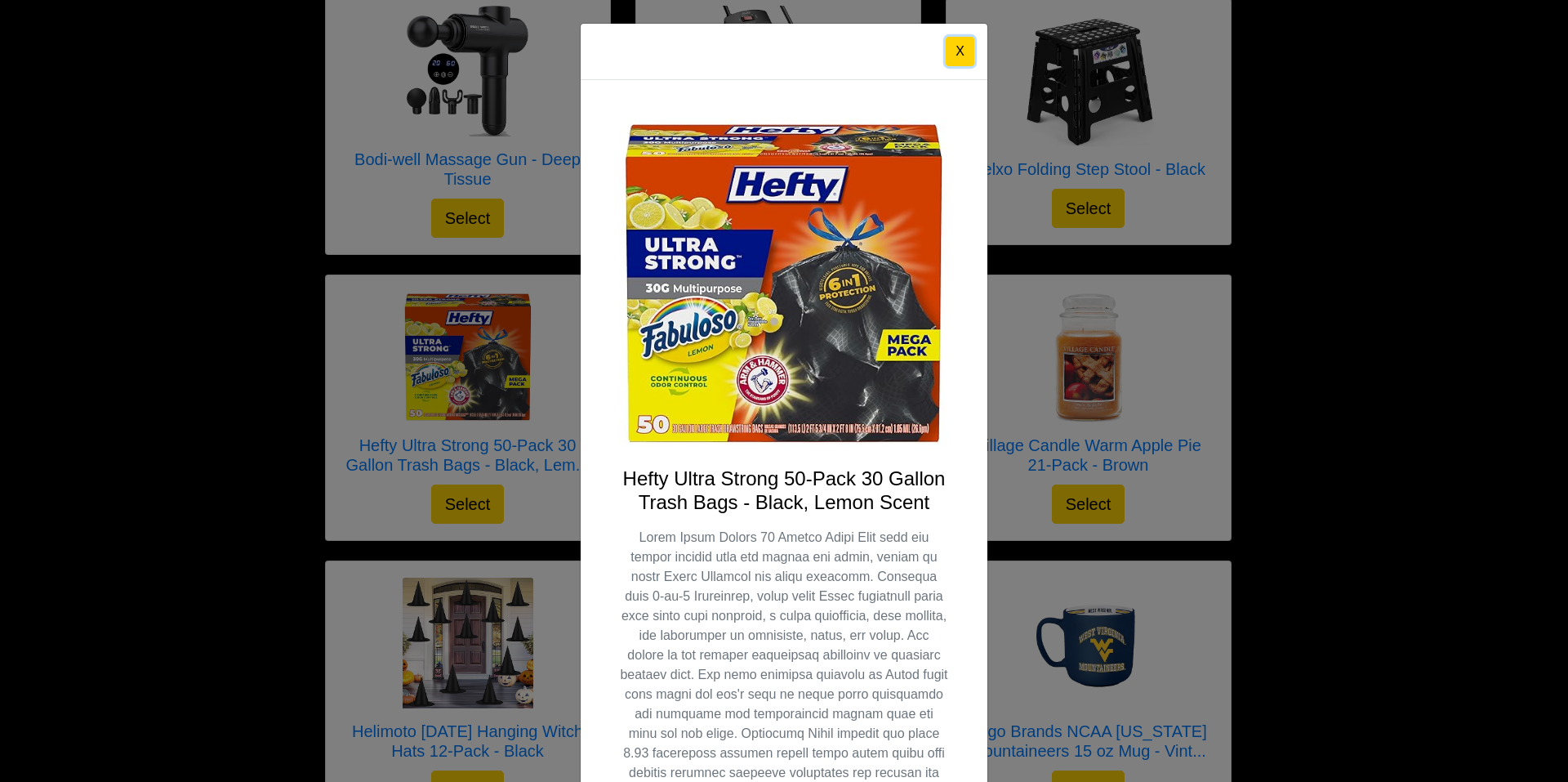
click at [945, 51] on button "X" at bounding box center [960, 51] width 29 height 29
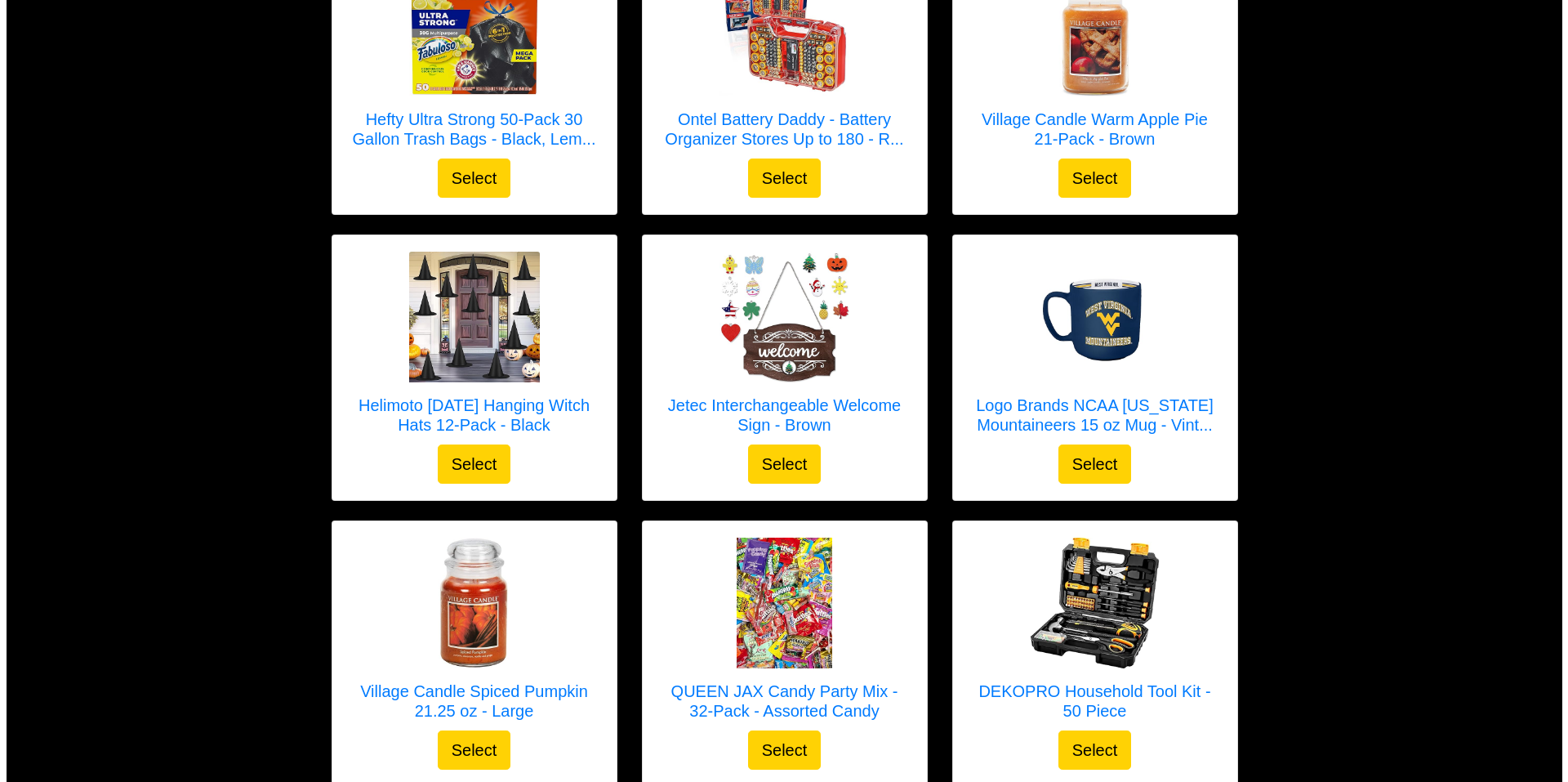
scroll to position [3186, 0]
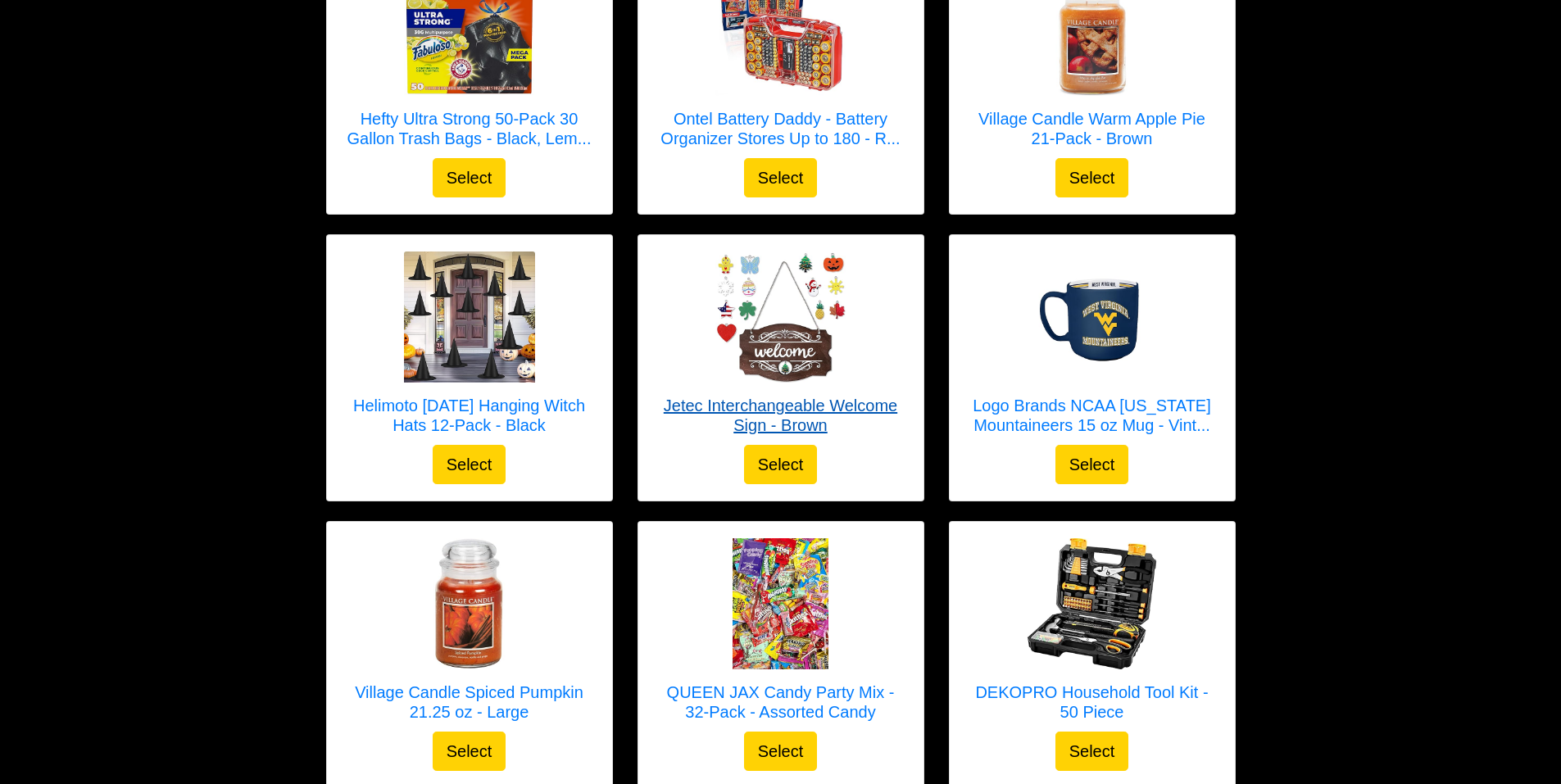
click at [822, 406] on h5 "Jetec Interchangeable Welcome Sign - Brown" at bounding box center [780, 415] width 253 height 39
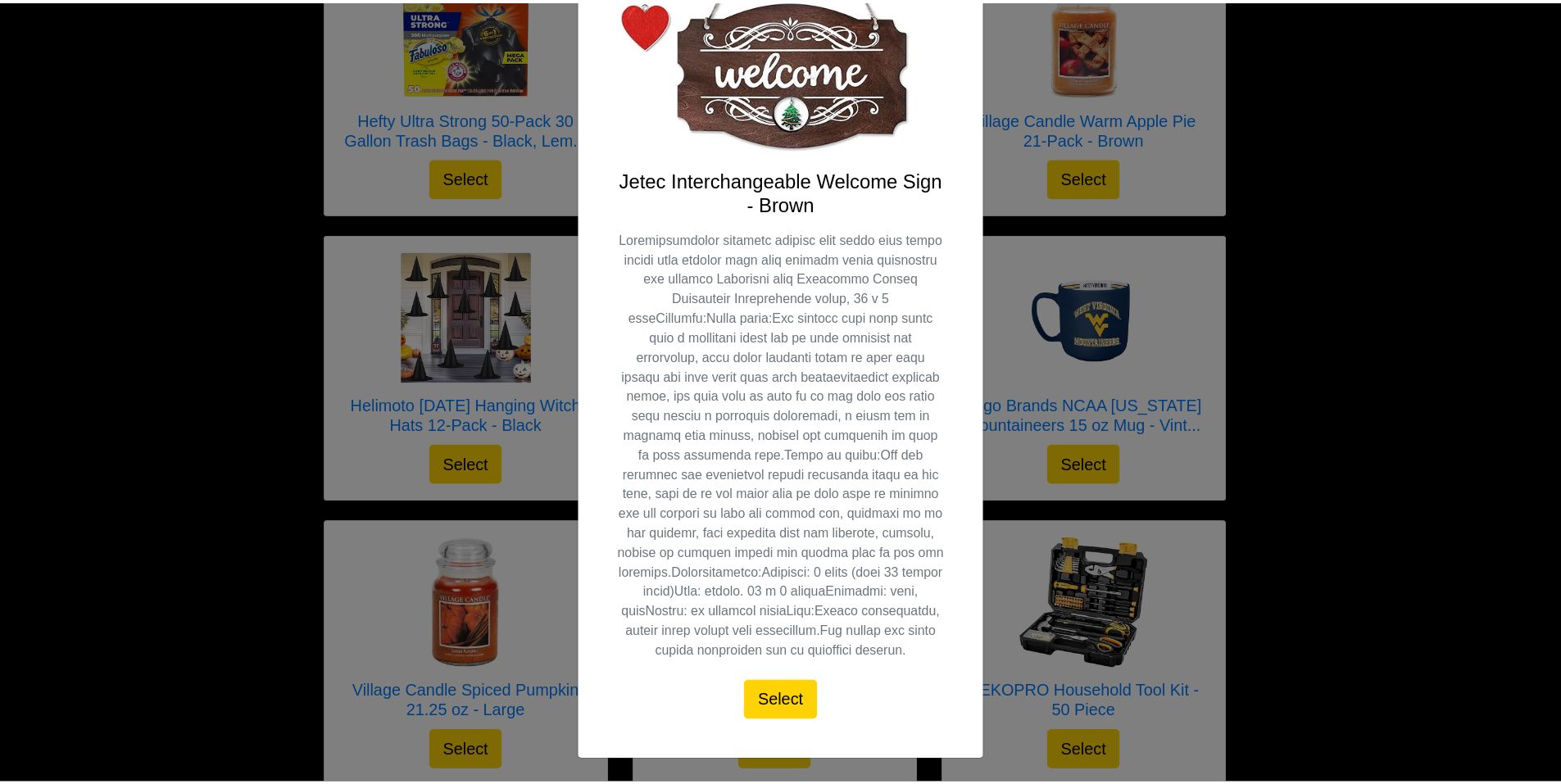
scroll to position [0, 0]
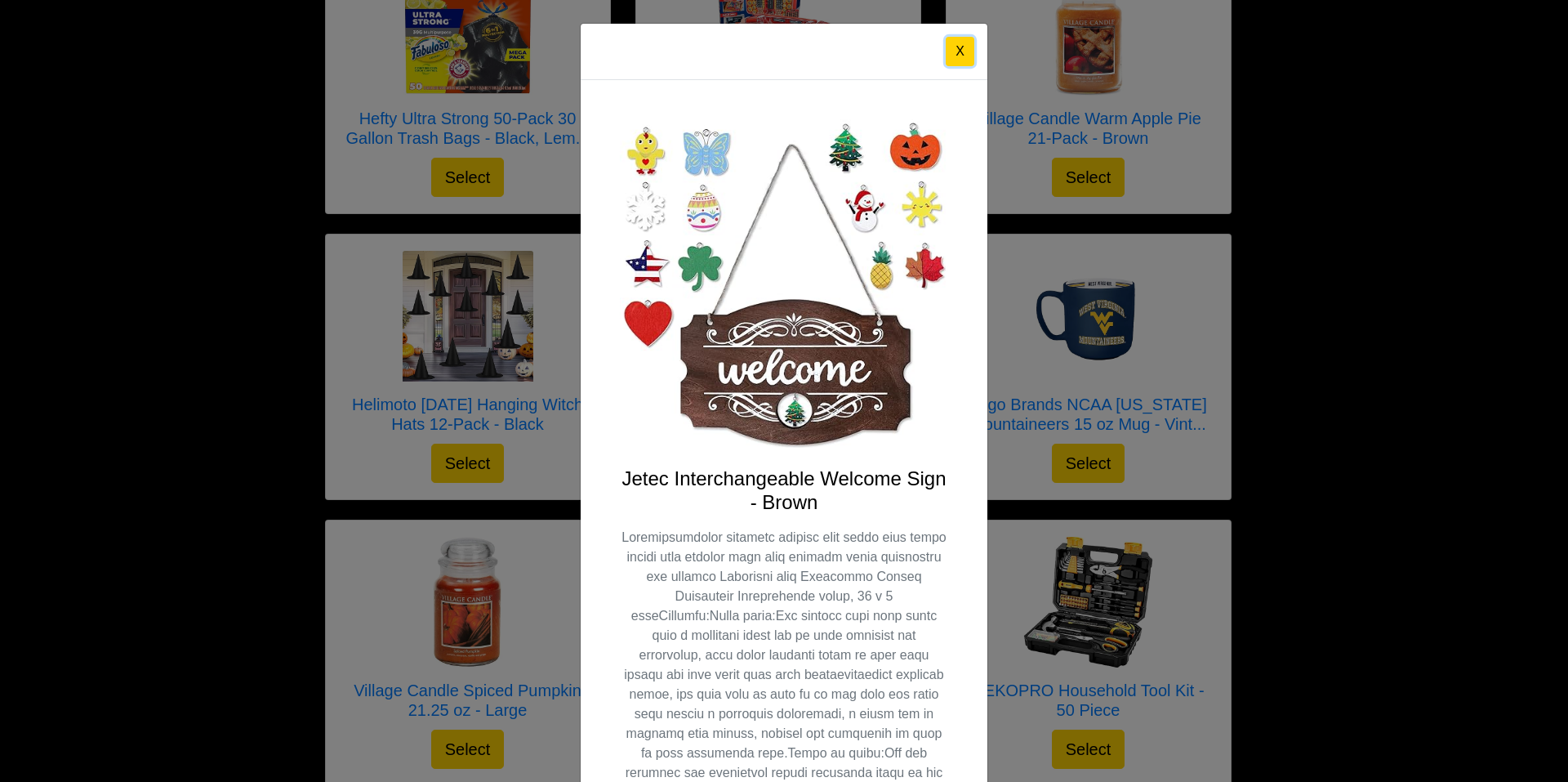
click at [947, 48] on button "X" at bounding box center [960, 51] width 29 height 29
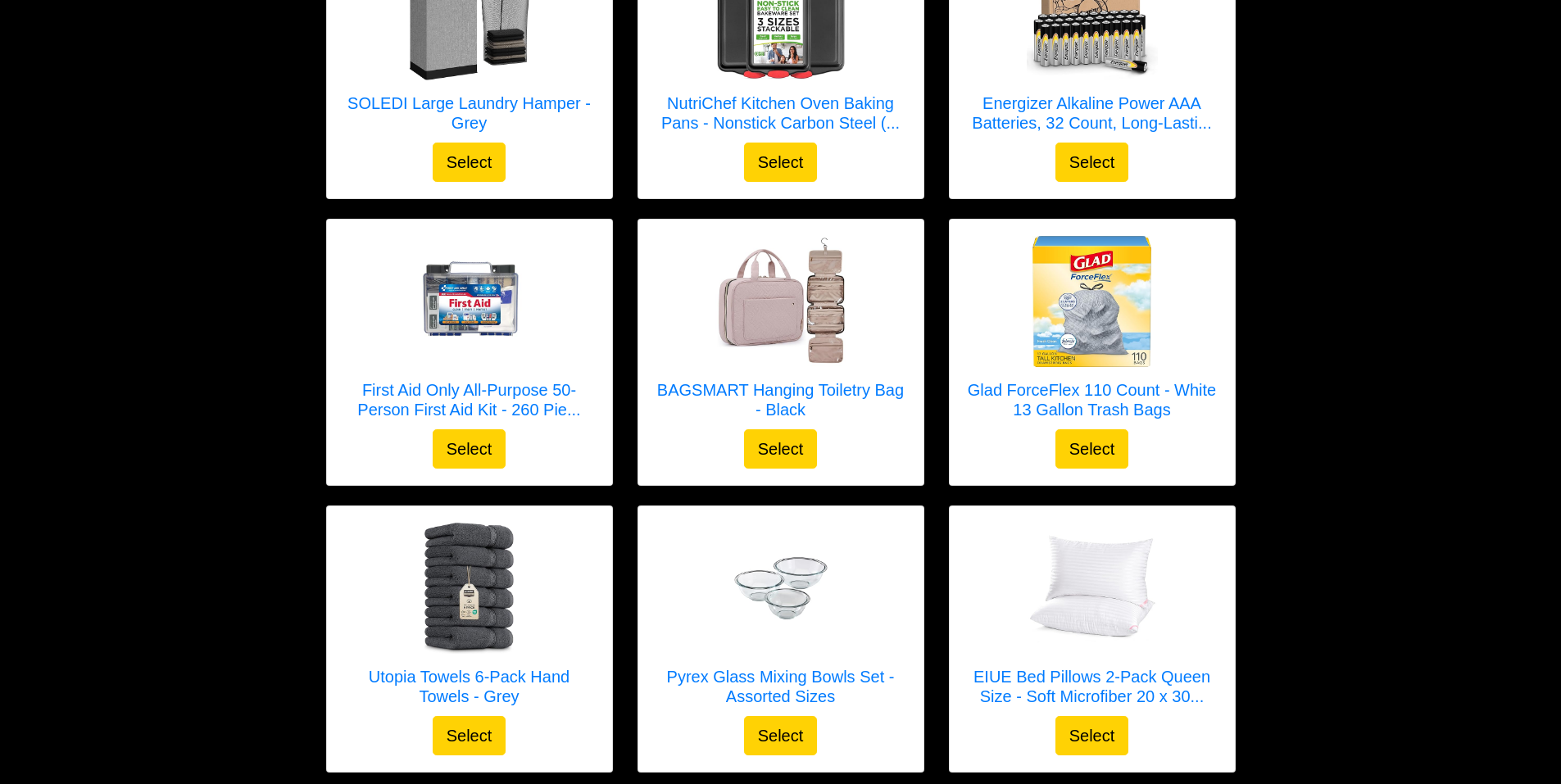
scroll to position [328, 0]
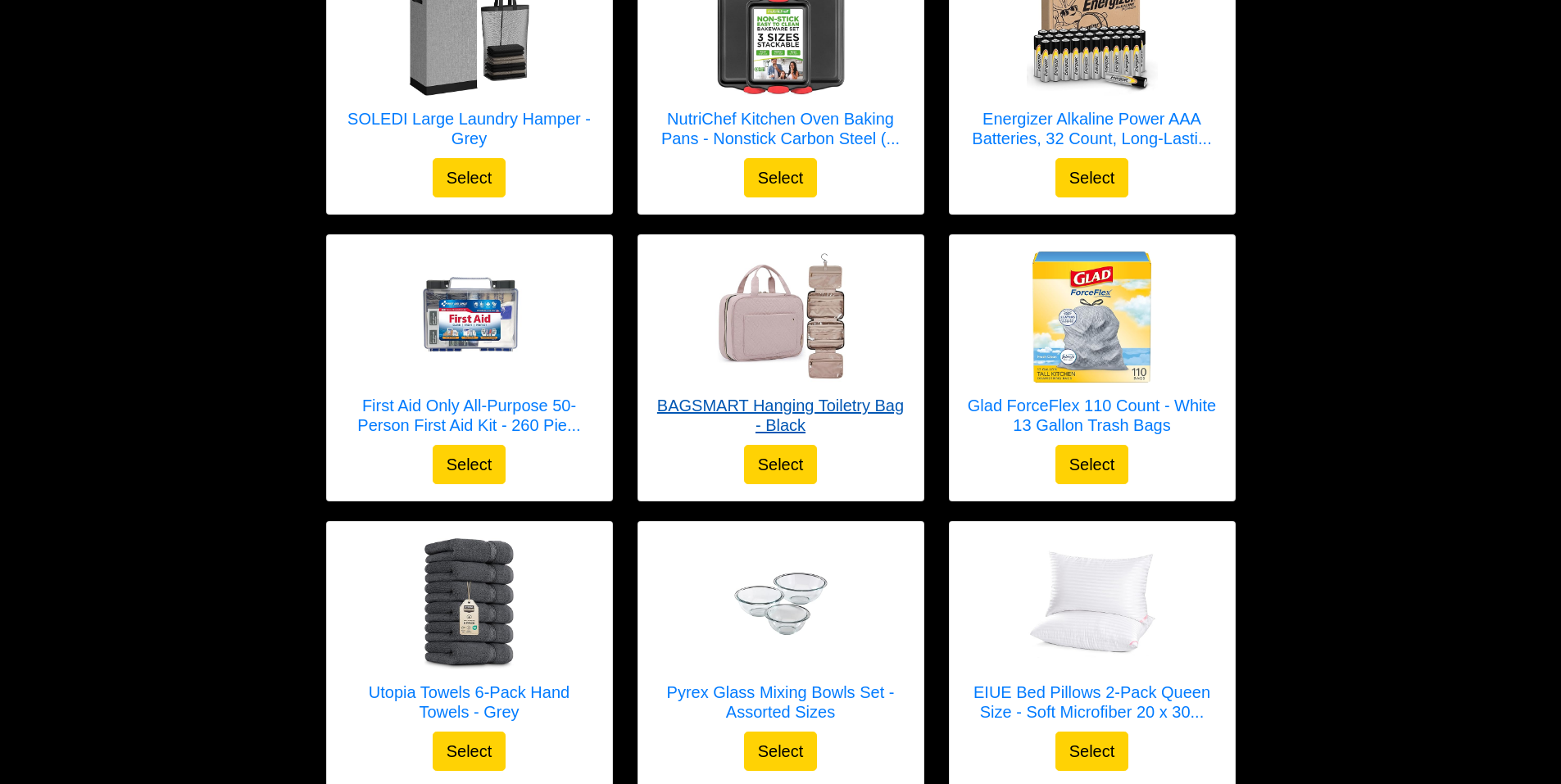
click at [775, 401] on h5 "BAGSMART Hanging Toiletry Bag - Black" at bounding box center [780, 415] width 253 height 39
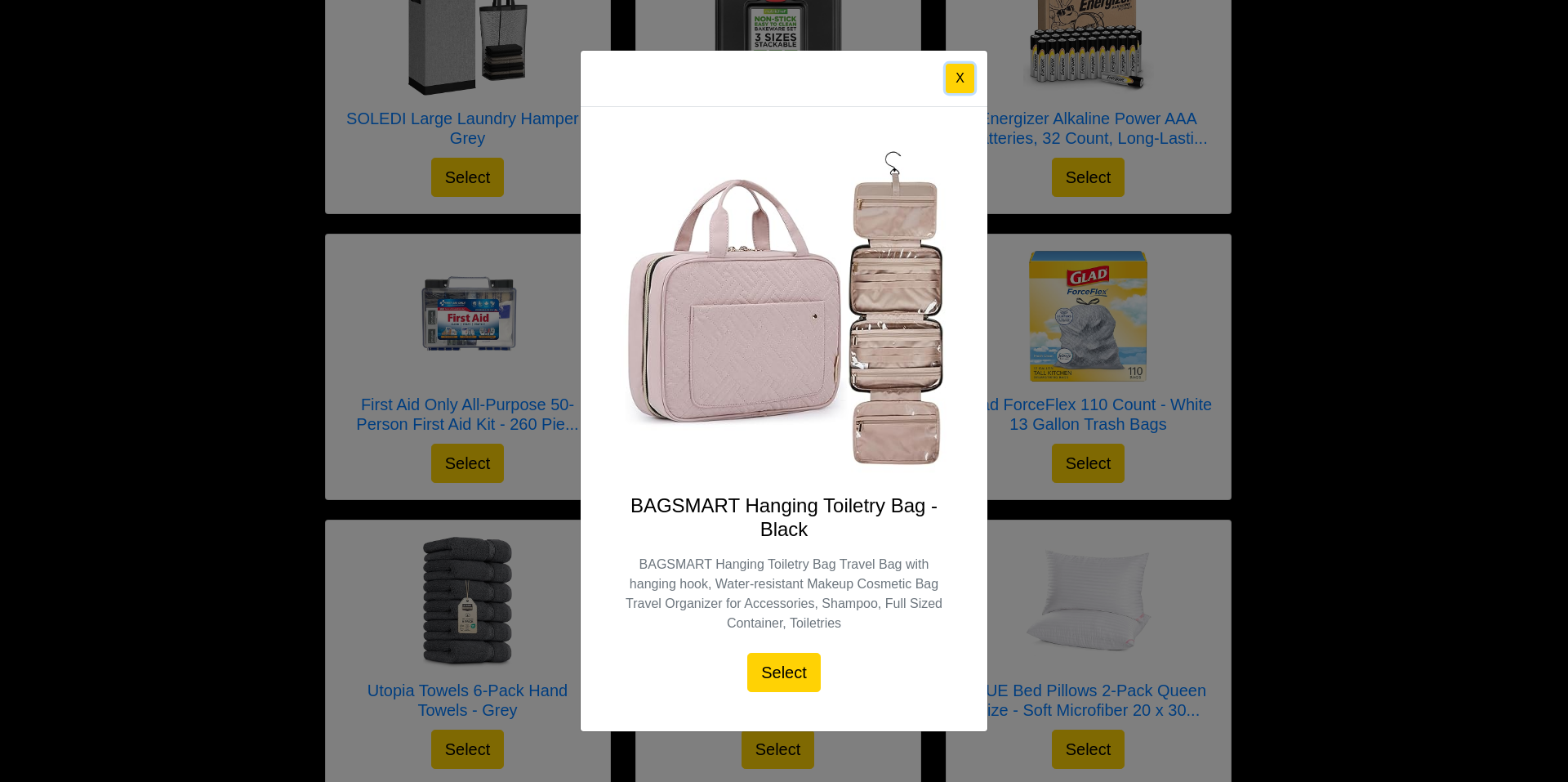
click at [956, 73] on button "X" at bounding box center [960, 78] width 29 height 29
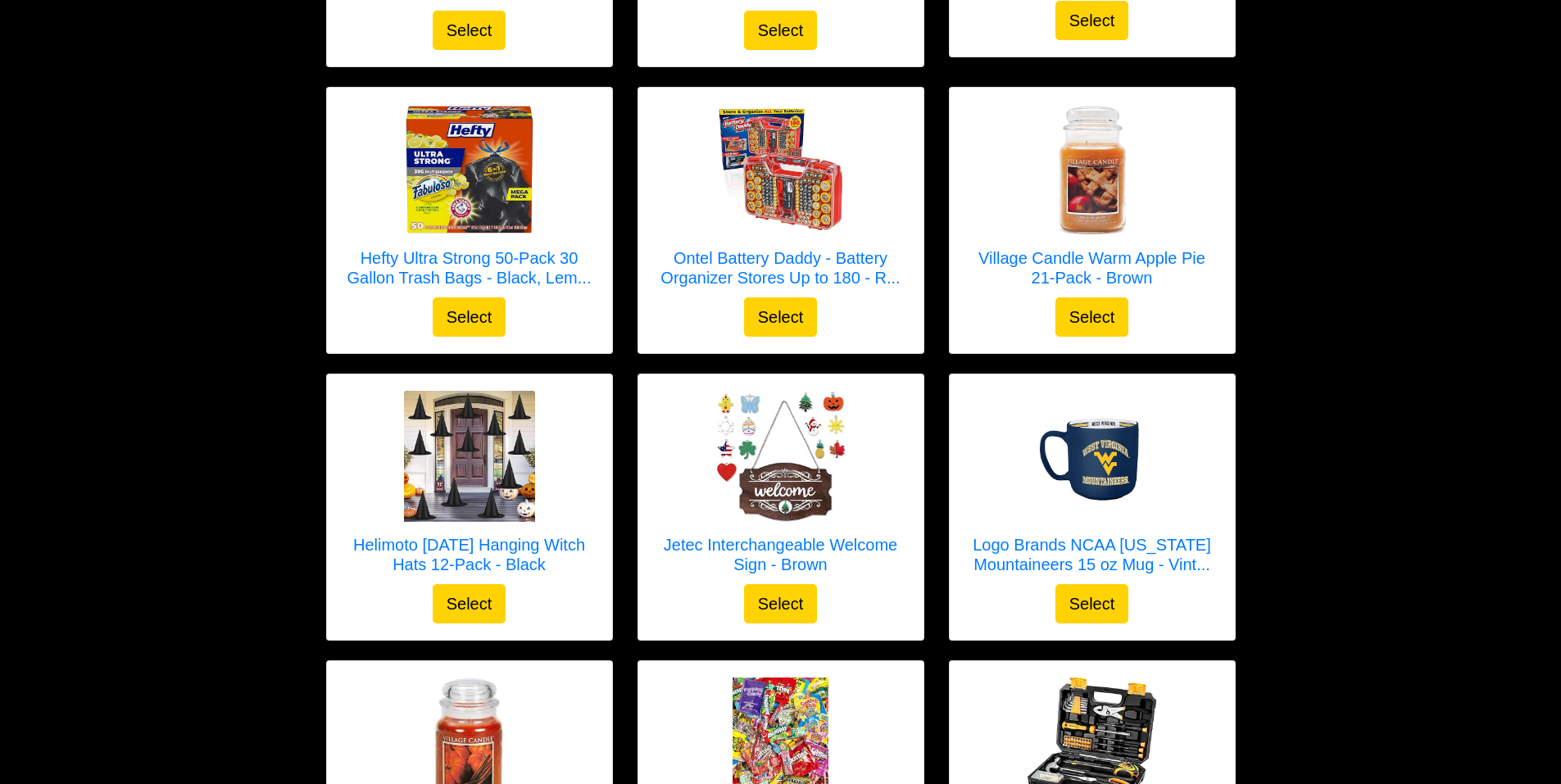
scroll to position [3194, 0]
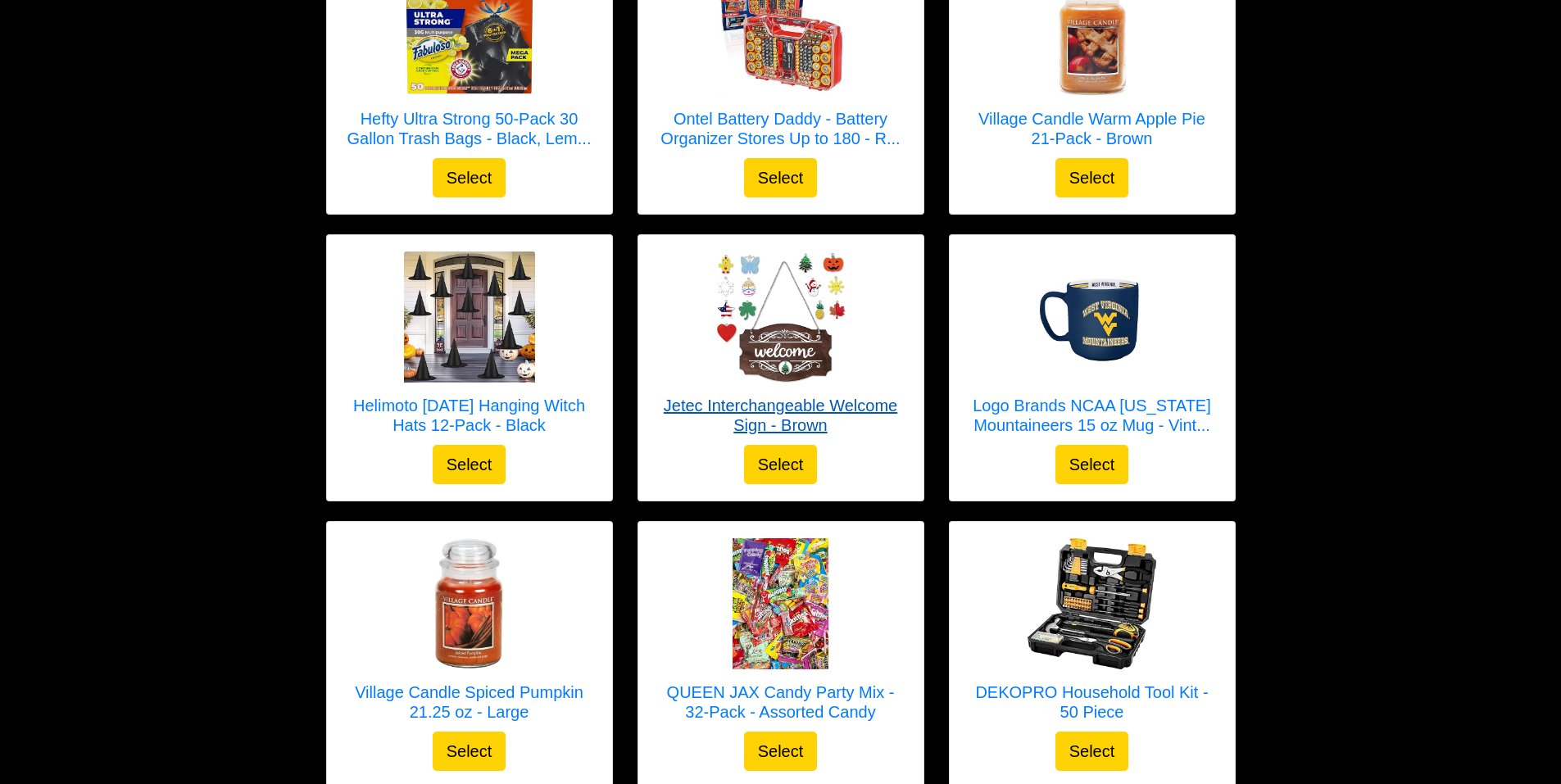
click at [794, 407] on h5 "Jetec Interchangeable Welcome Sign - Brown" at bounding box center [780, 415] width 253 height 39
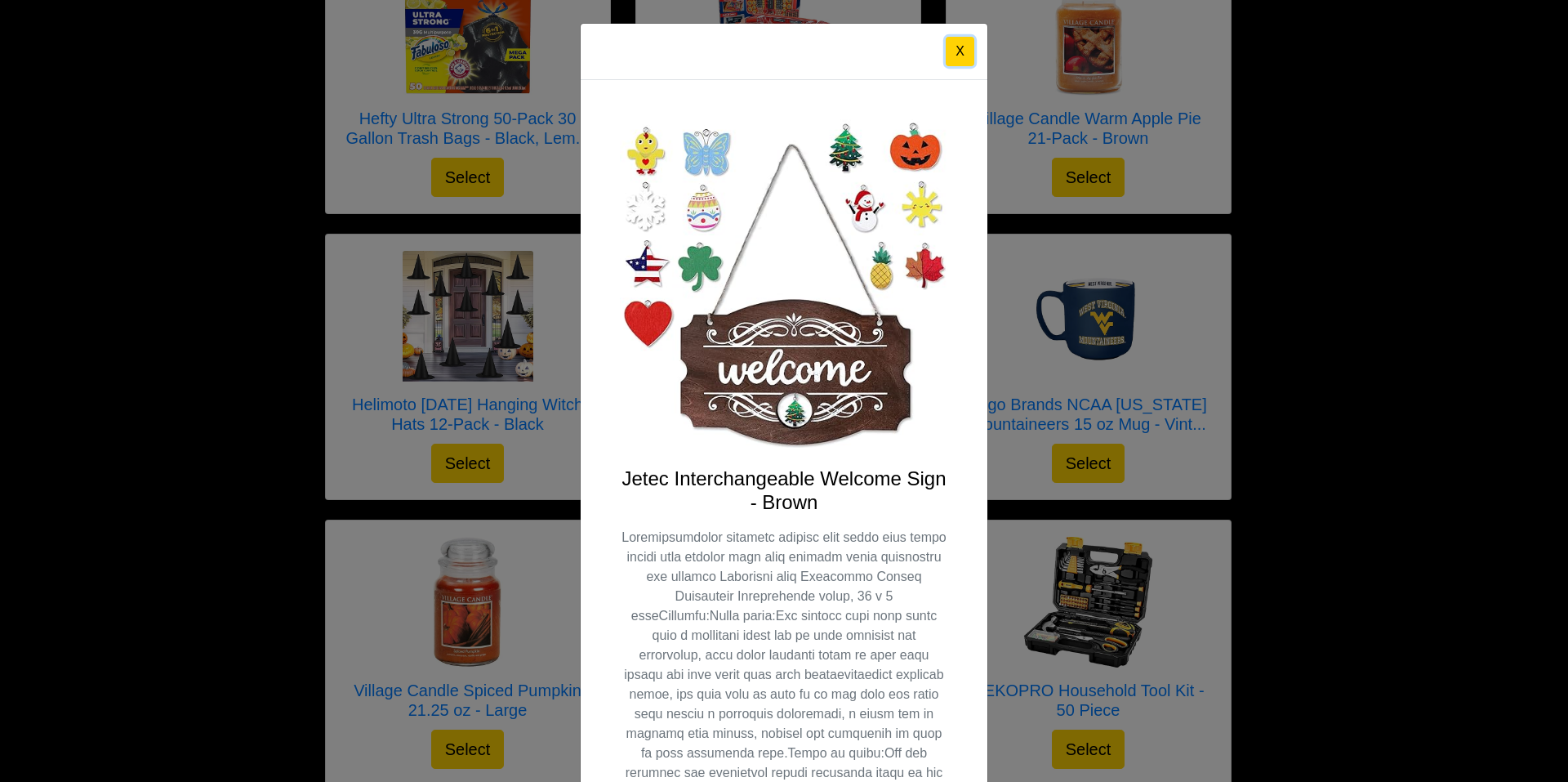
click at [945, 48] on button "X" at bounding box center [960, 51] width 29 height 29
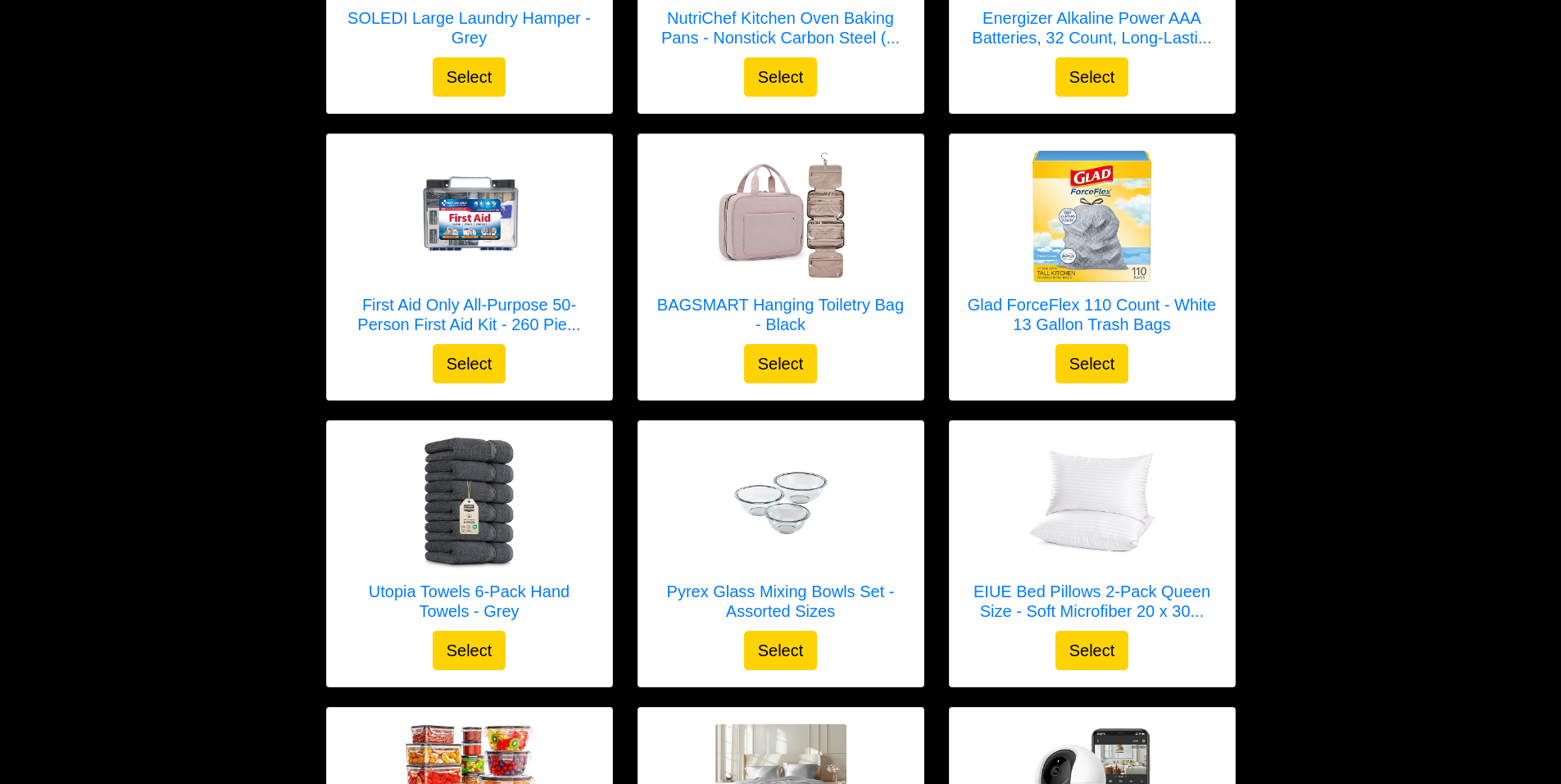
scroll to position [409, 0]
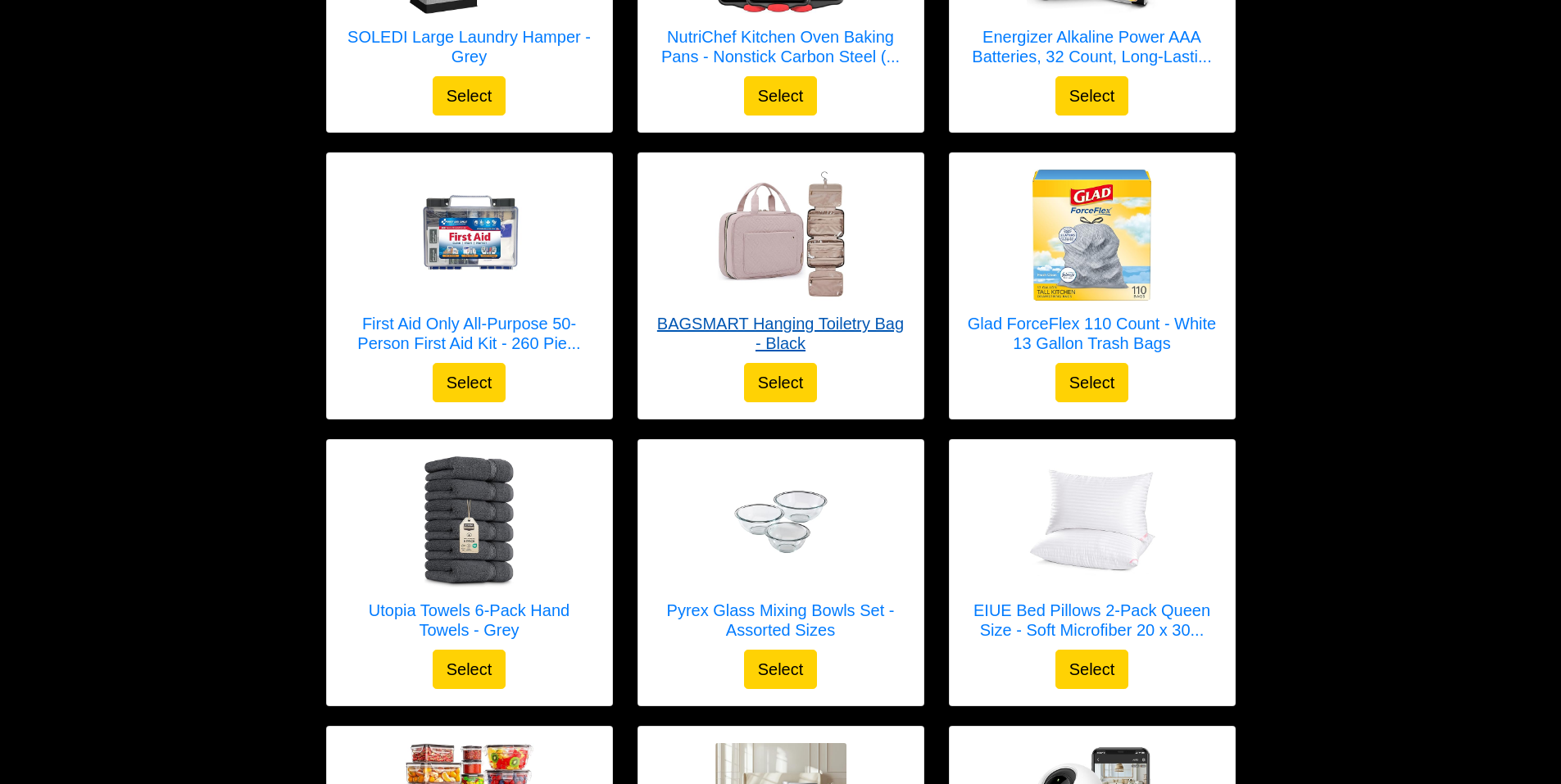
click at [779, 323] on h5 "BAGSMART Hanging Toiletry Bag - Black" at bounding box center [780, 333] width 253 height 39
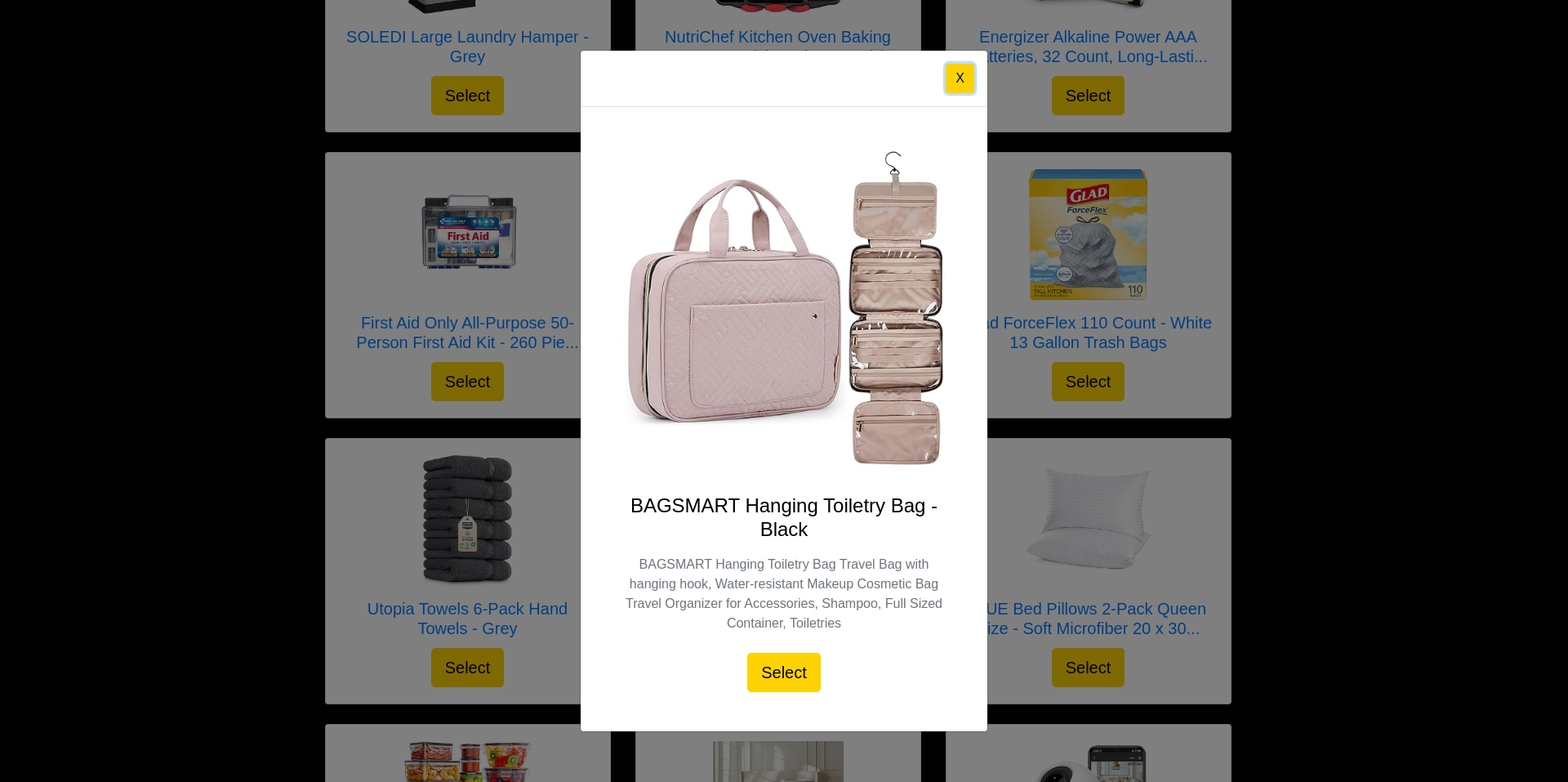
click at [959, 72] on button "X" at bounding box center [960, 78] width 29 height 29
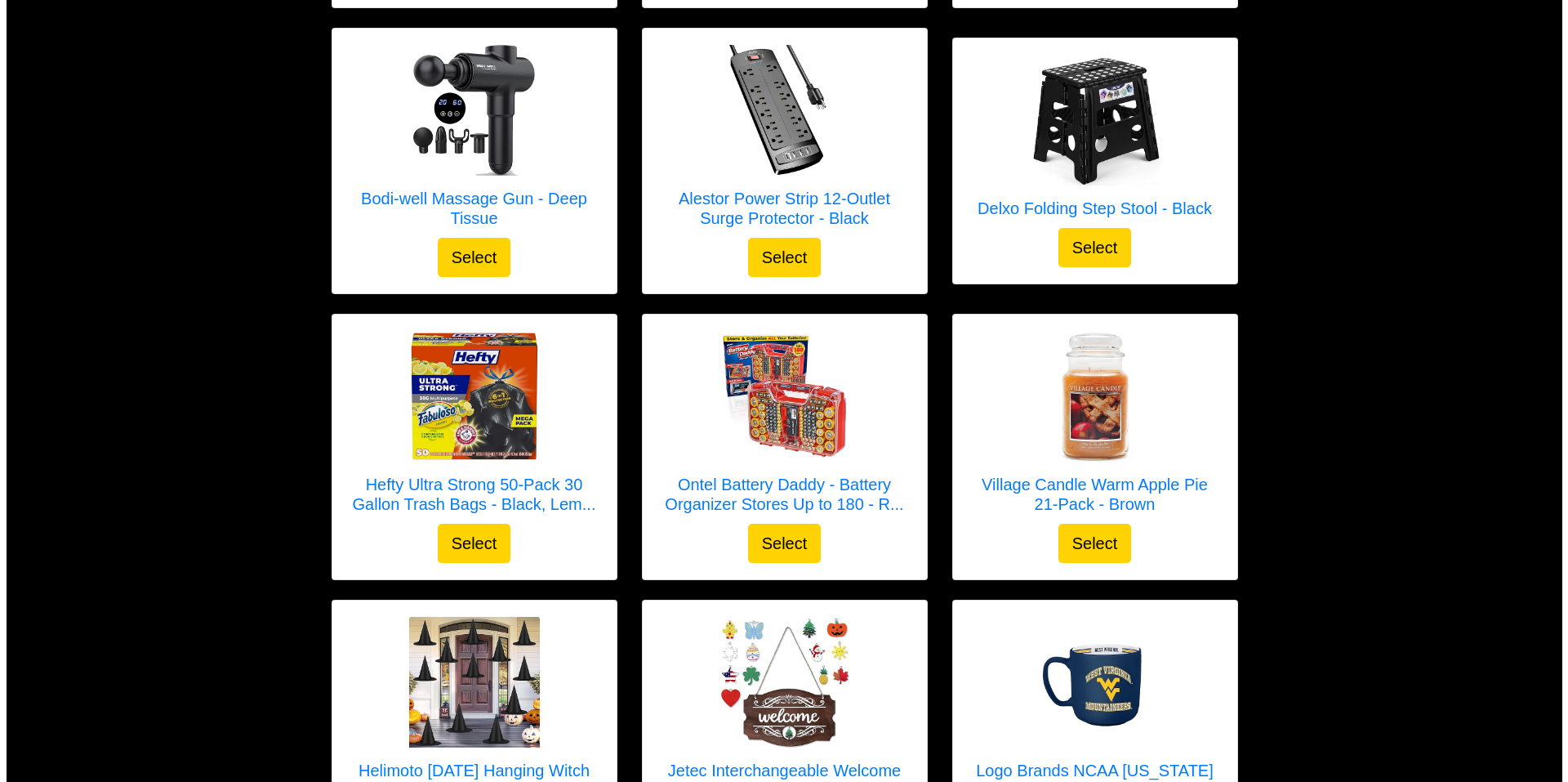
scroll to position [2859, 0]
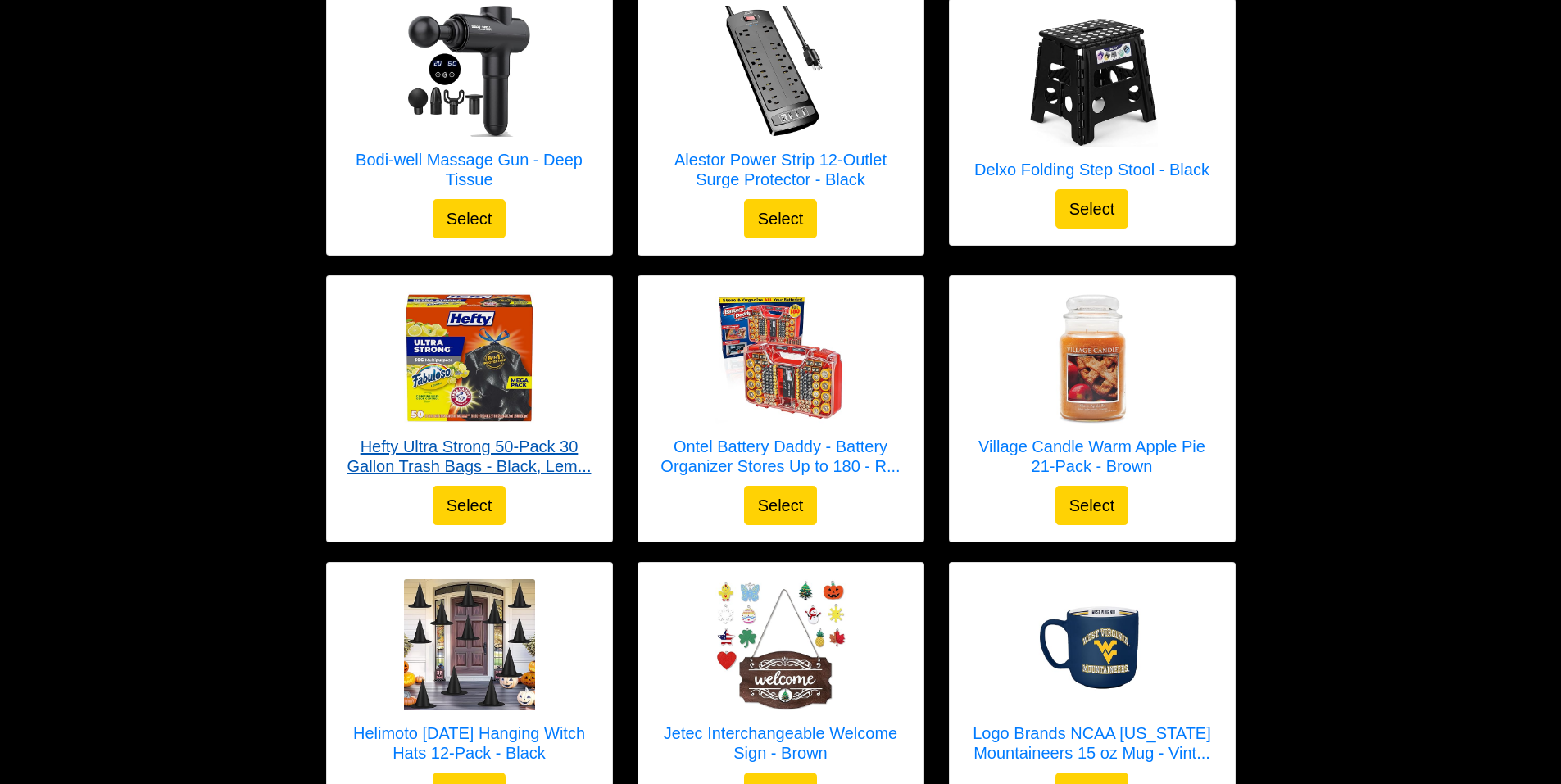
click at [490, 447] on h5 "Hefty Ultra Strong 50-Pack 30 Gallon Trash Bags - Black, Lem..." at bounding box center [469, 456] width 253 height 39
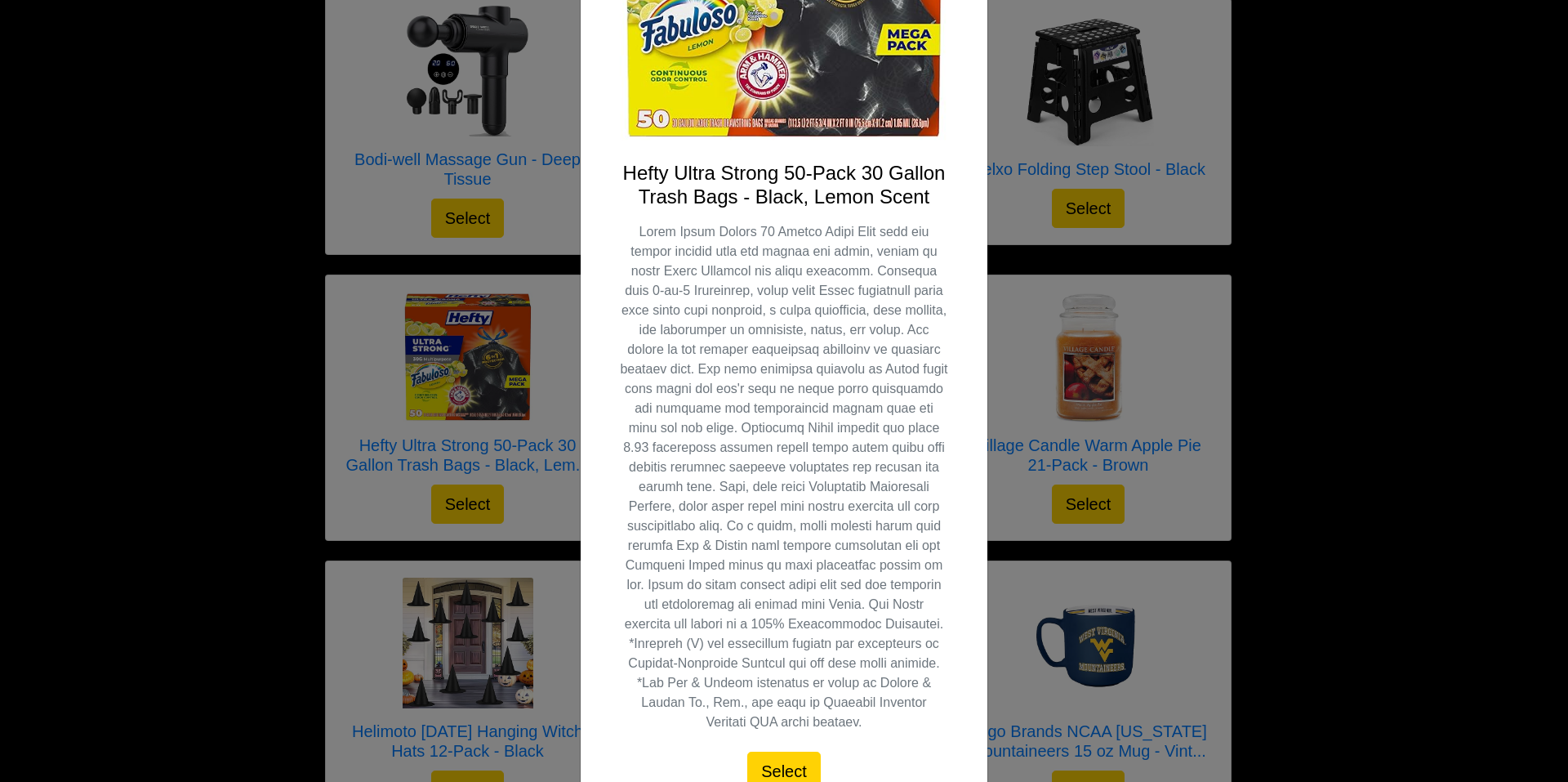
scroll to position [377, 0]
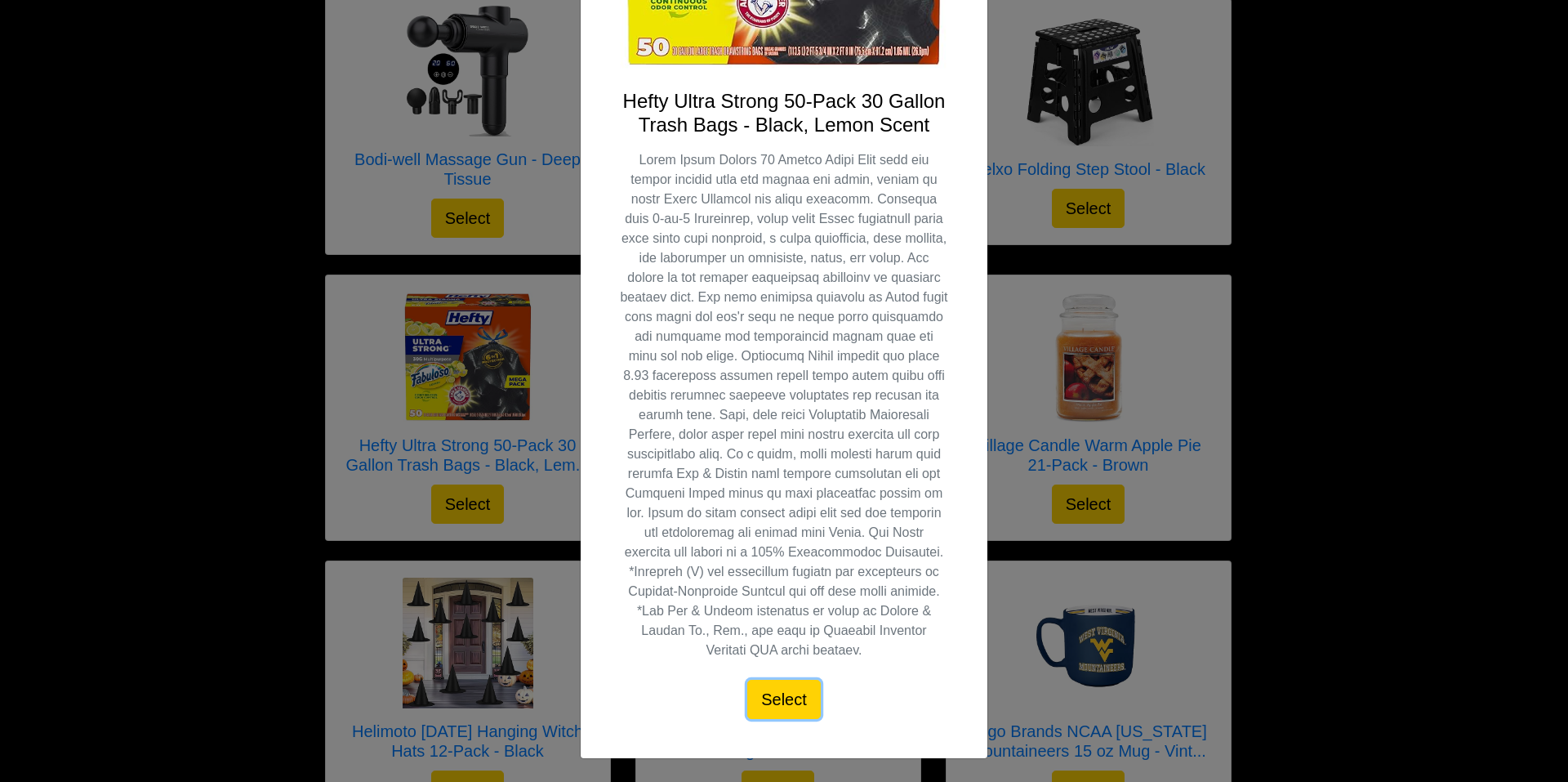
click at [774, 691] on button "Select" at bounding box center [784, 700] width 73 height 39
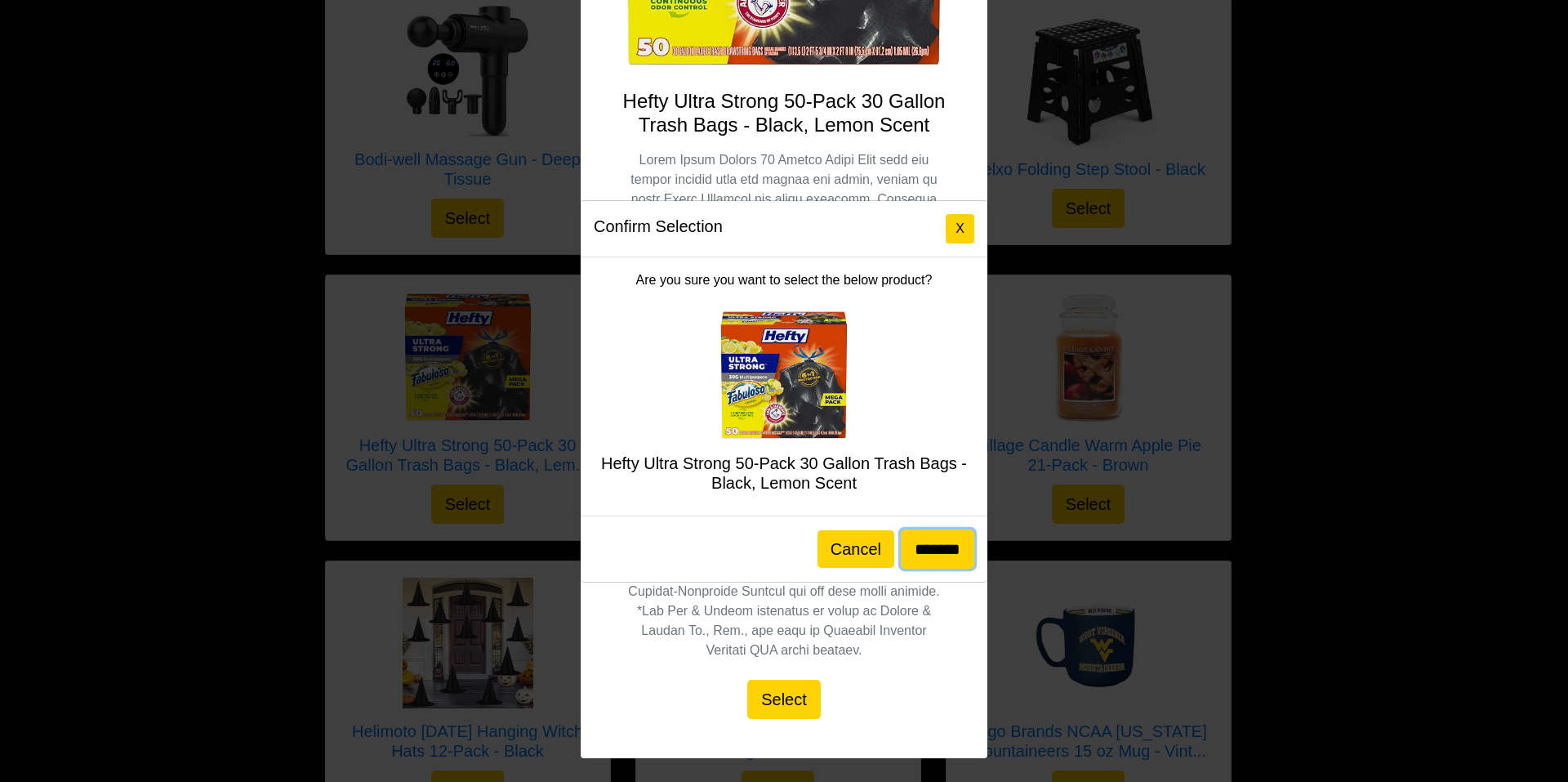
click at [944, 547] on input "*******" at bounding box center [937, 549] width 73 height 39
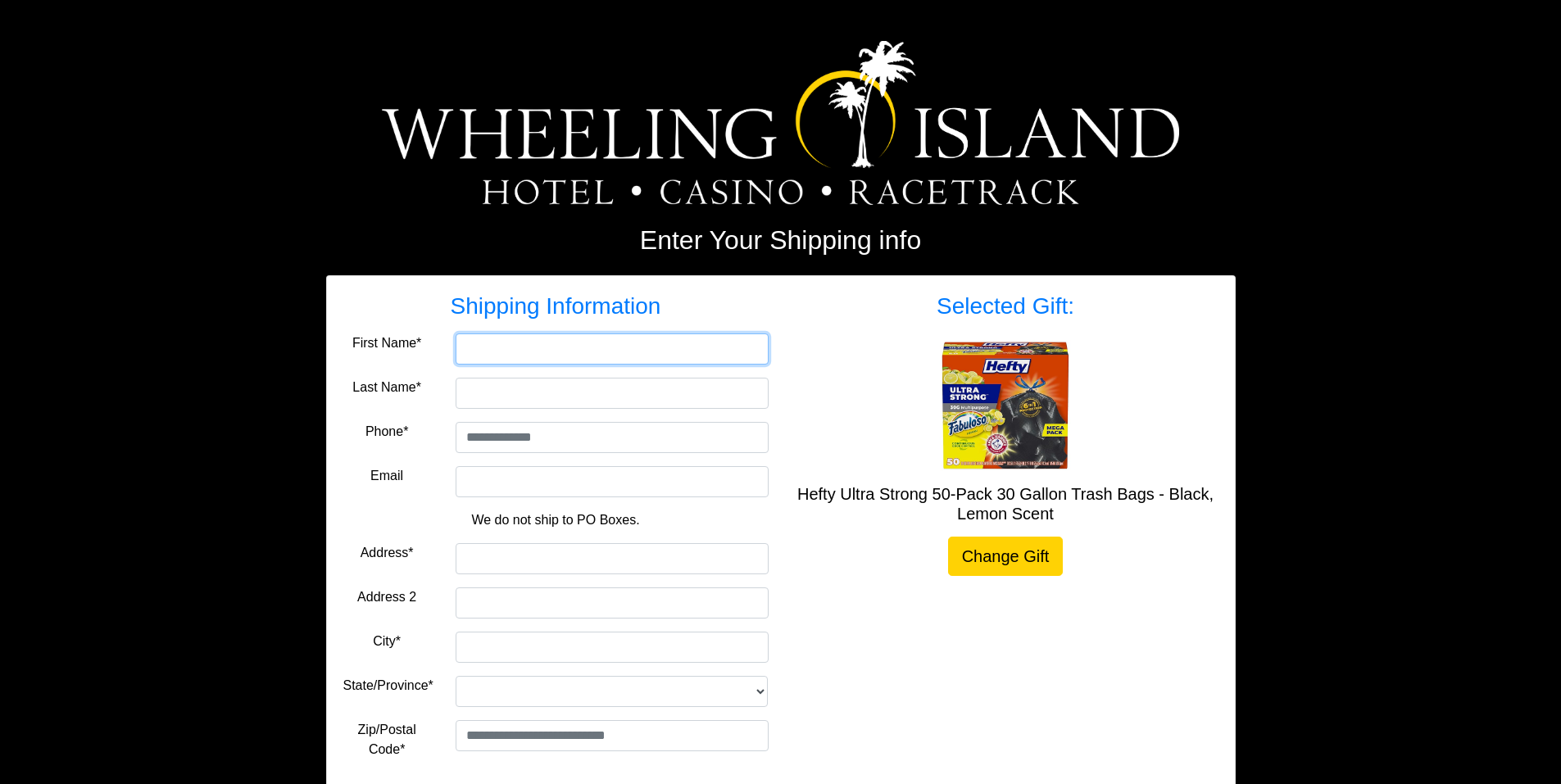
click at [482, 347] on input "First Name*" at bounding box center [611, 348] width 313 height 31
type input "****"
type input "**********"
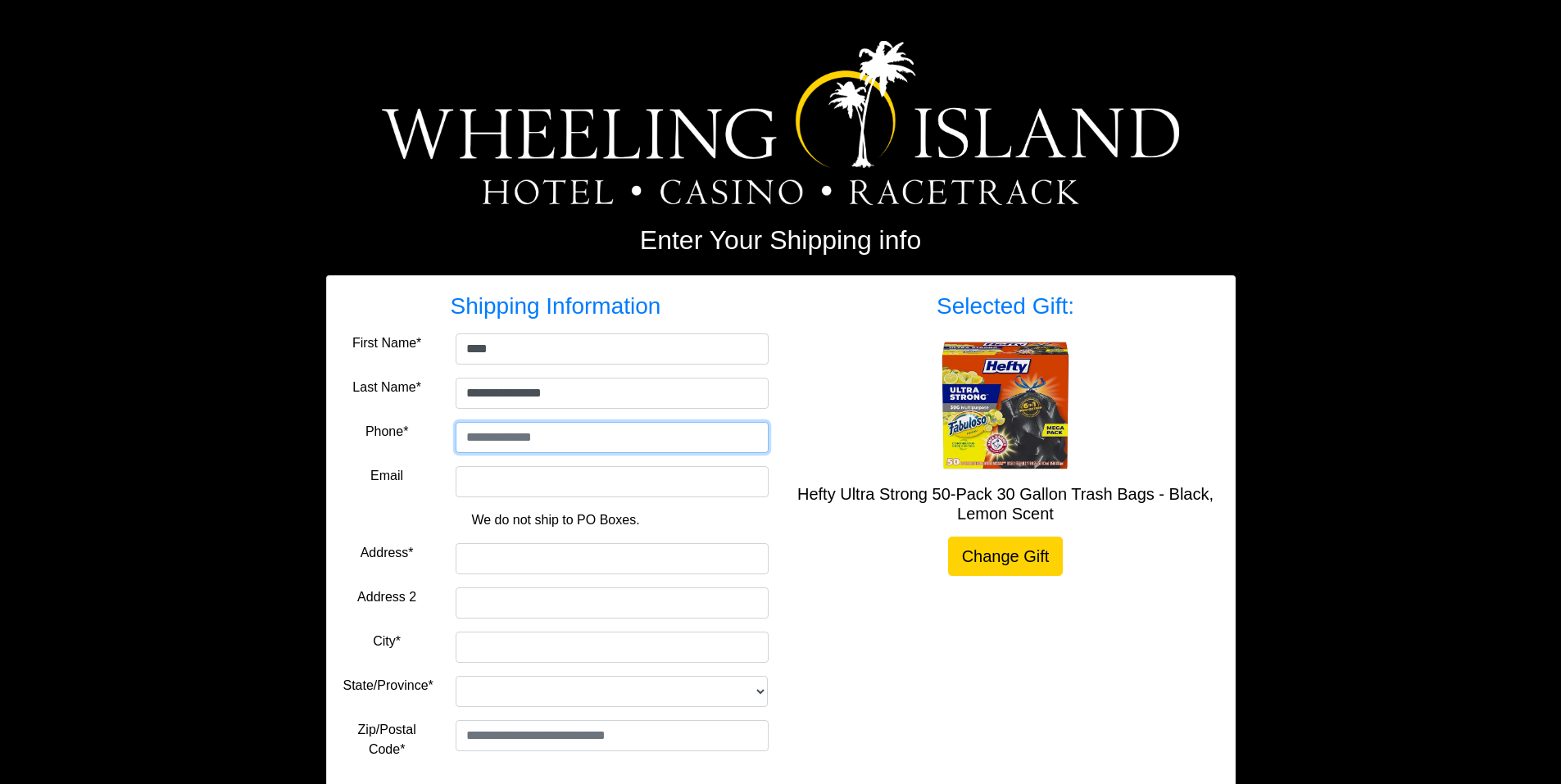
type input "**********"
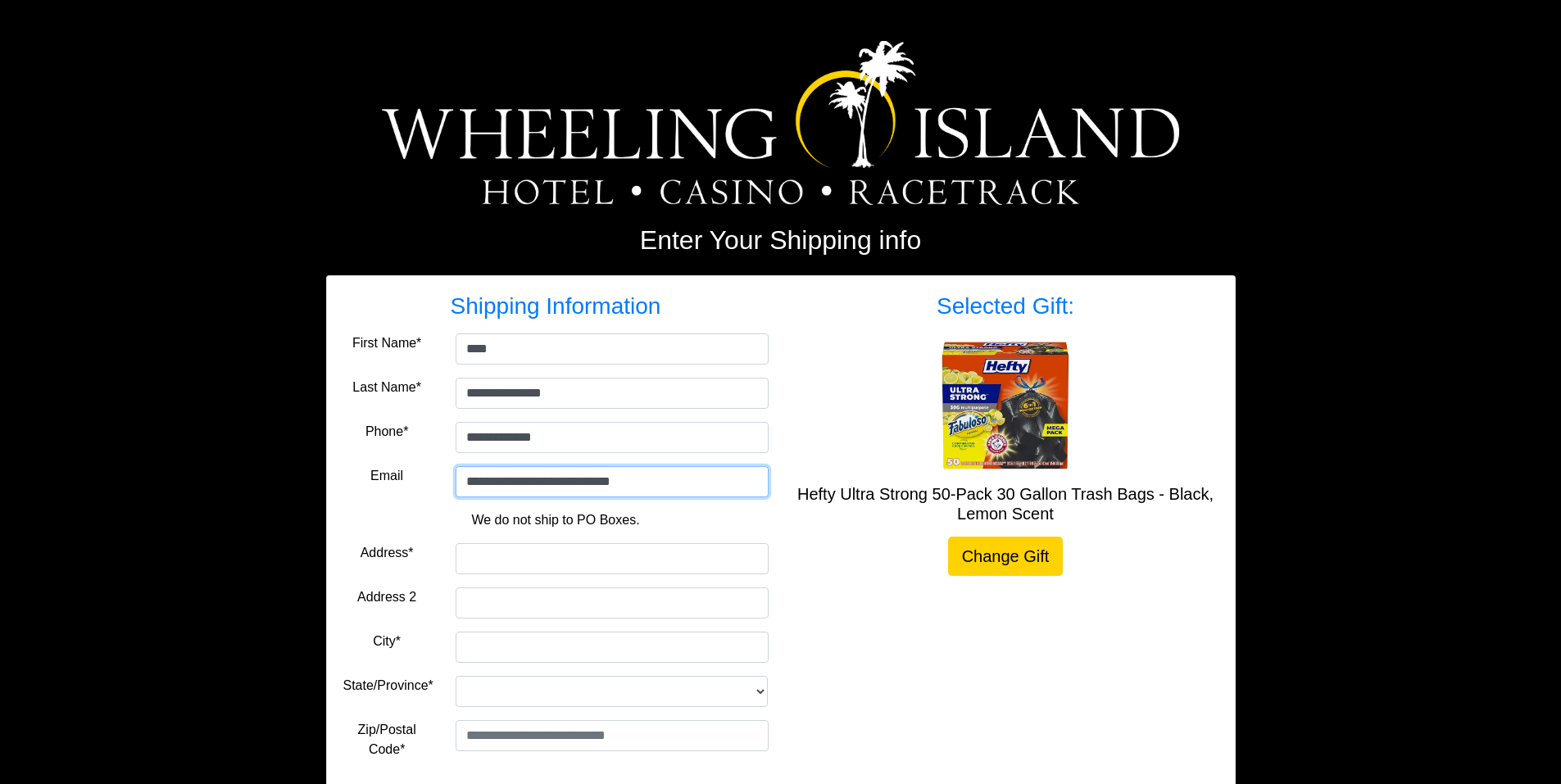
type input "**********"
type input "******"
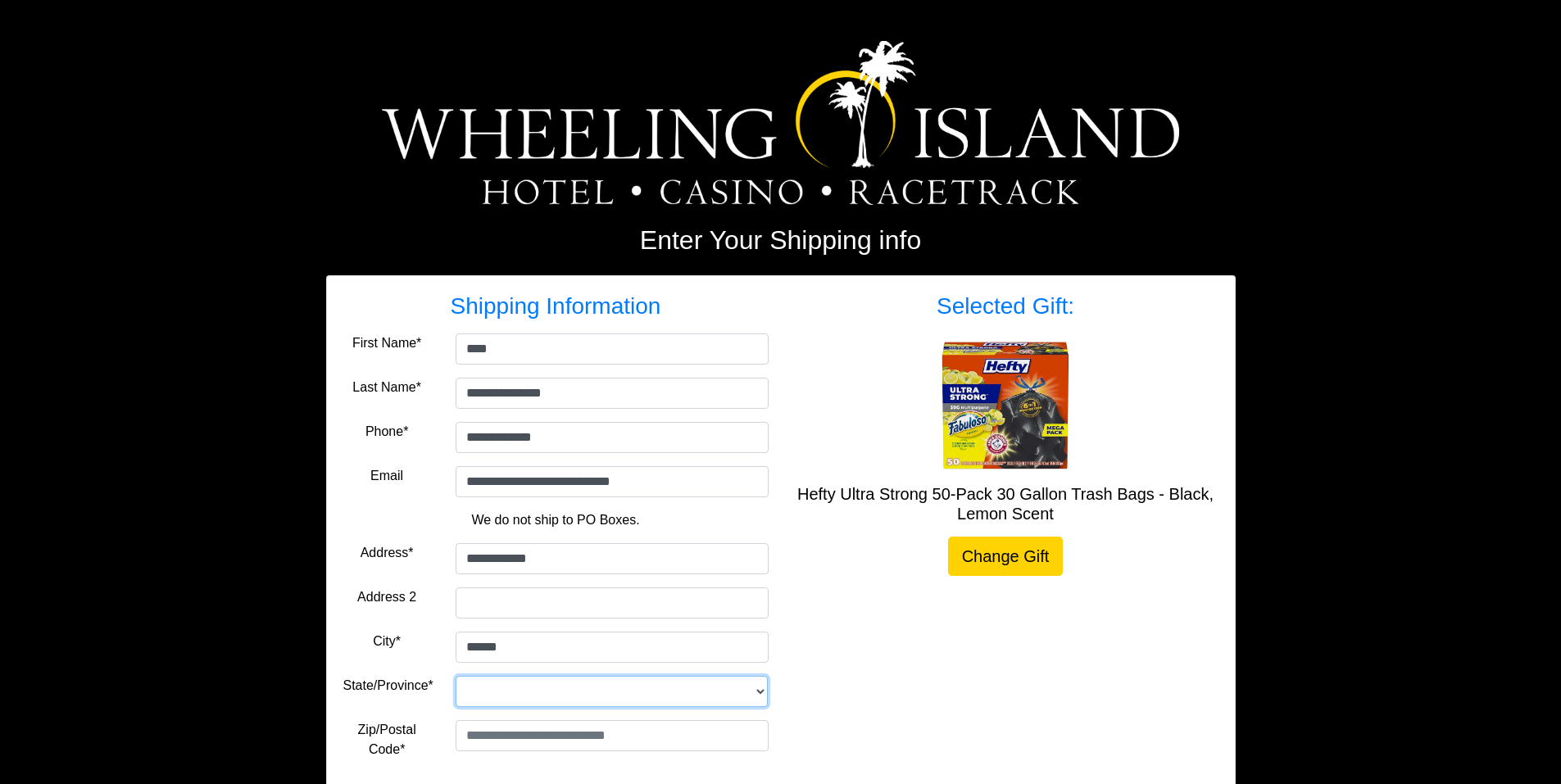
select select "**"
type input "*****"
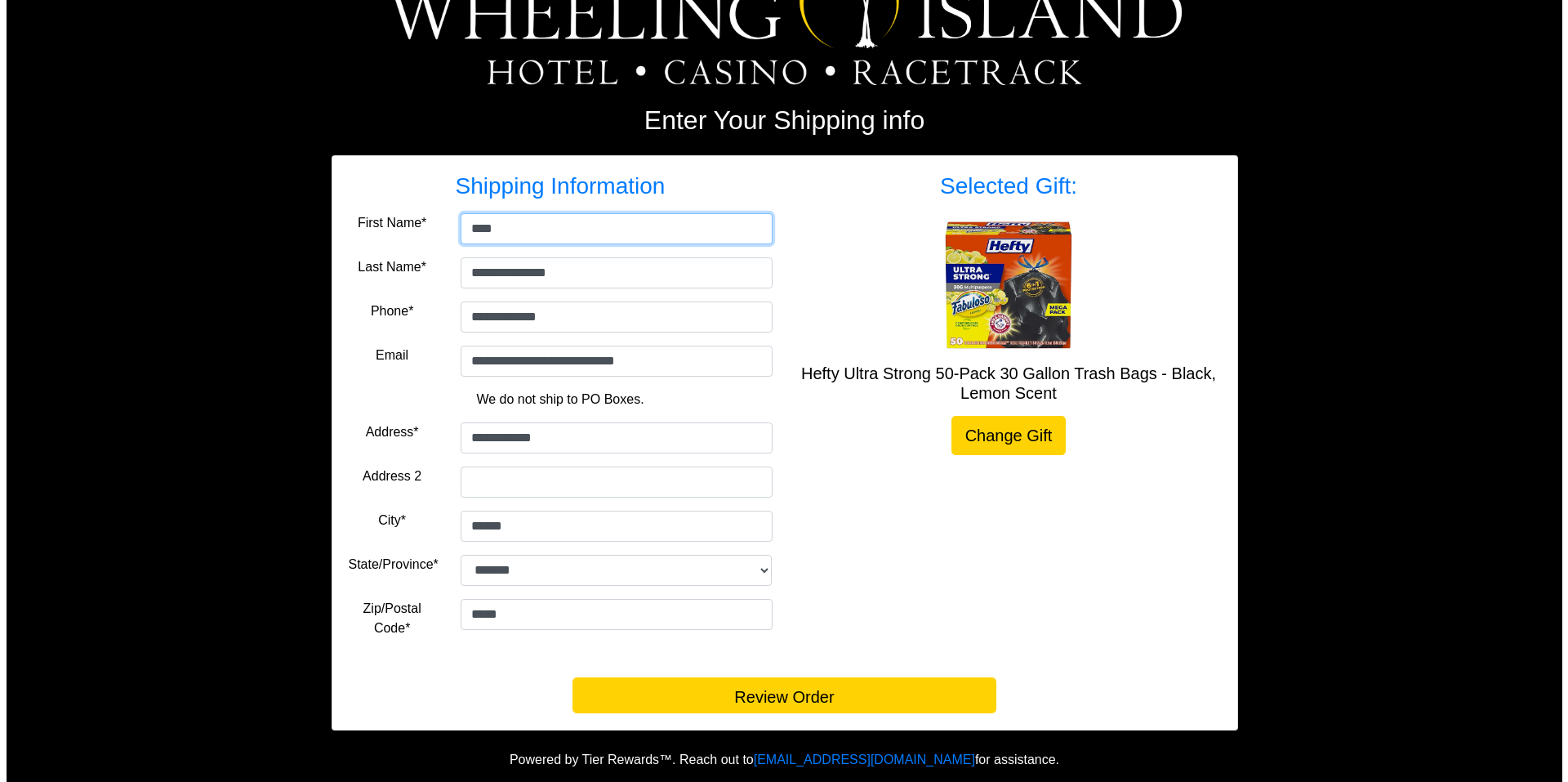
scroll to position [120, 0]
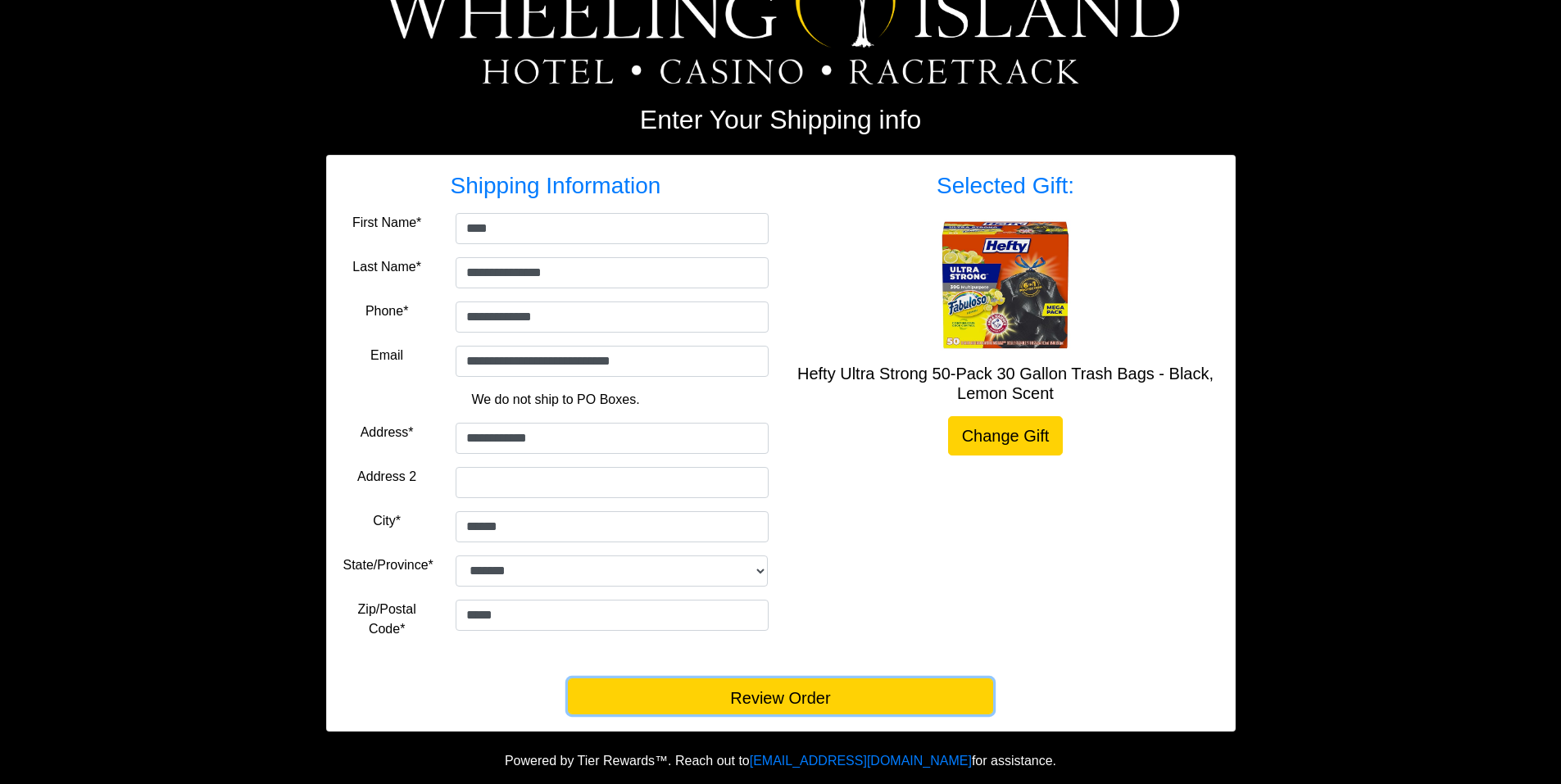
click at [780, 693] on button "Review Order" at bounding box center [780, 696] width 425 height 36
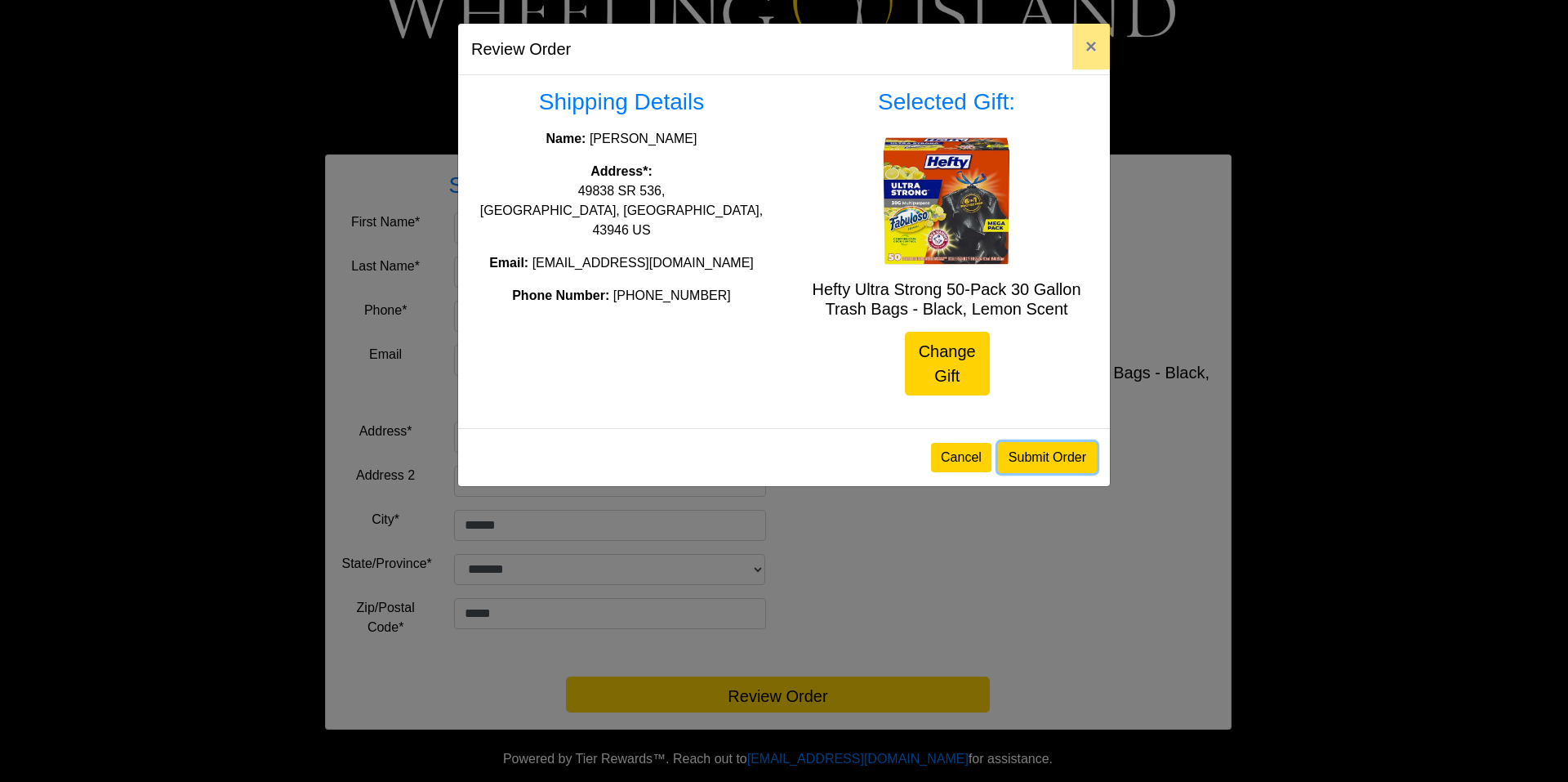
click at [1033, 454] on button "Submit Order" at bounding box center [1048, 457] width 99 height 31
